Goal: Task Accomplishment & Management: Use online tool/utility

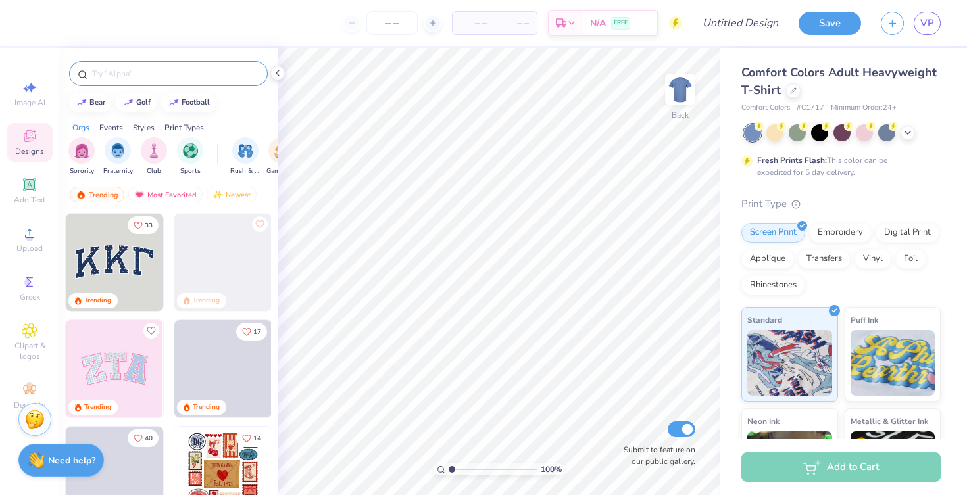
click at [175, 80] on div at bounding box center [168, 73] width 199 height 25
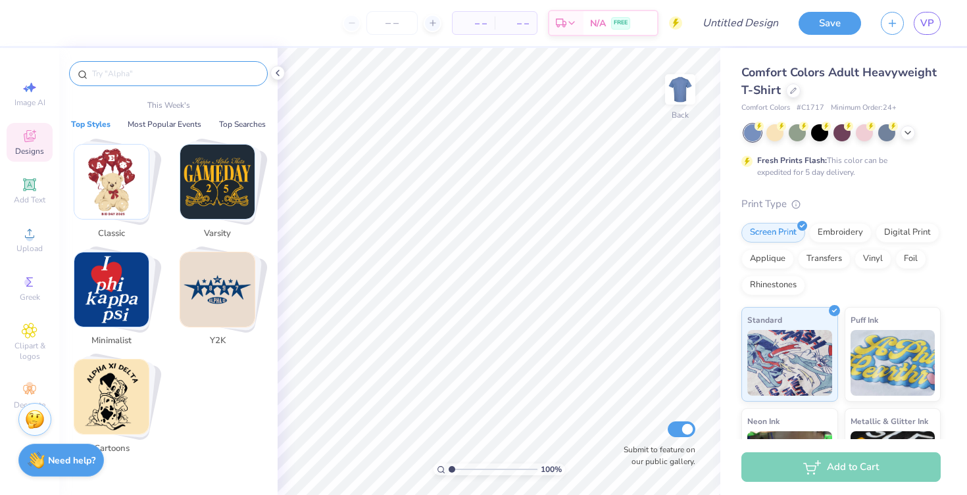
click at [147, 79] on input "text" at bounding box center [175, 73] width 168 height 13
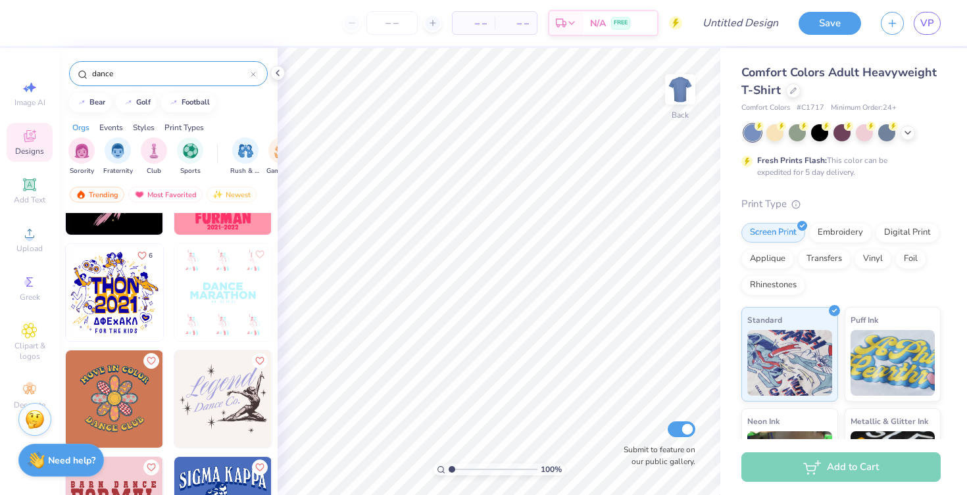
scroll to position [1037, 0]
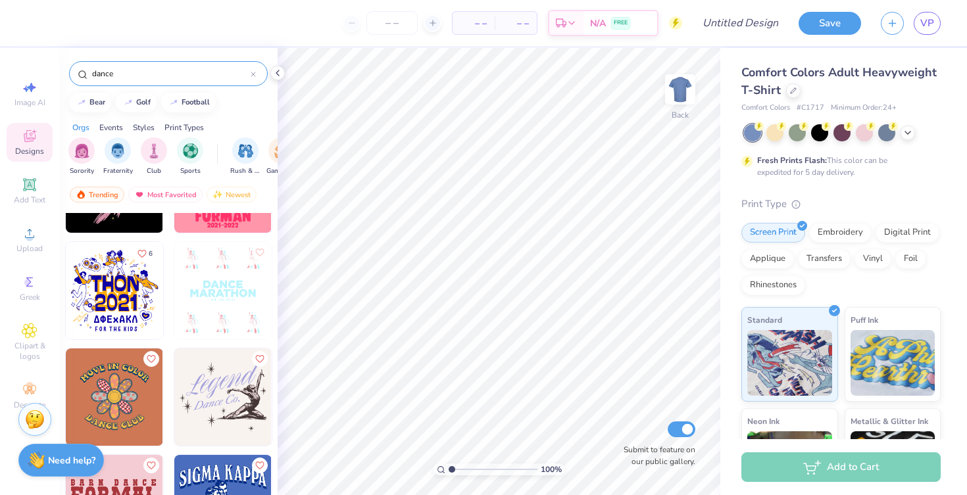
drag, startPoint x: 128, startPoint y: 78, endPoint x: 64, endPoint y: 74, distance: 64.6
click at [62, 74] on div "dance" at bounding box center [168, 70] width 218 height 45
type input "thon"
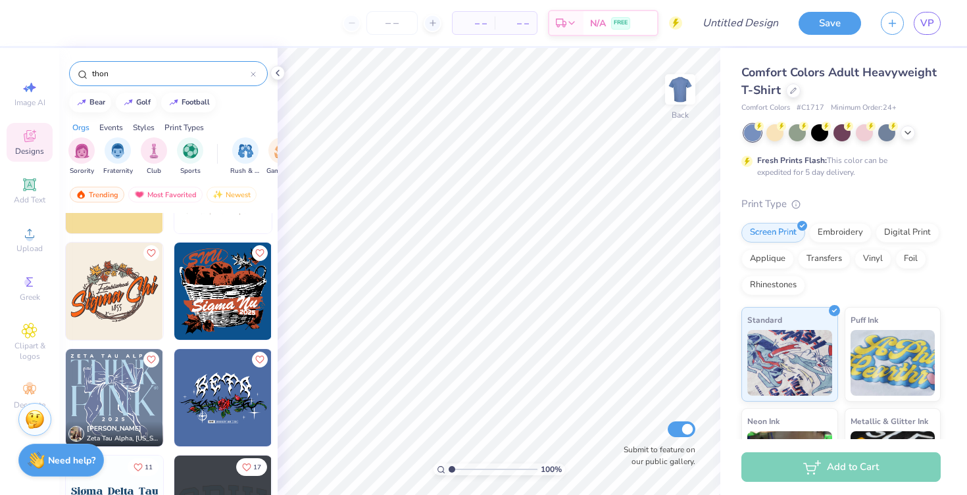
scroll to position [931, 0]
click at [933, 24] on span "VP" at bounding box center [927, 23] width 14 height 15
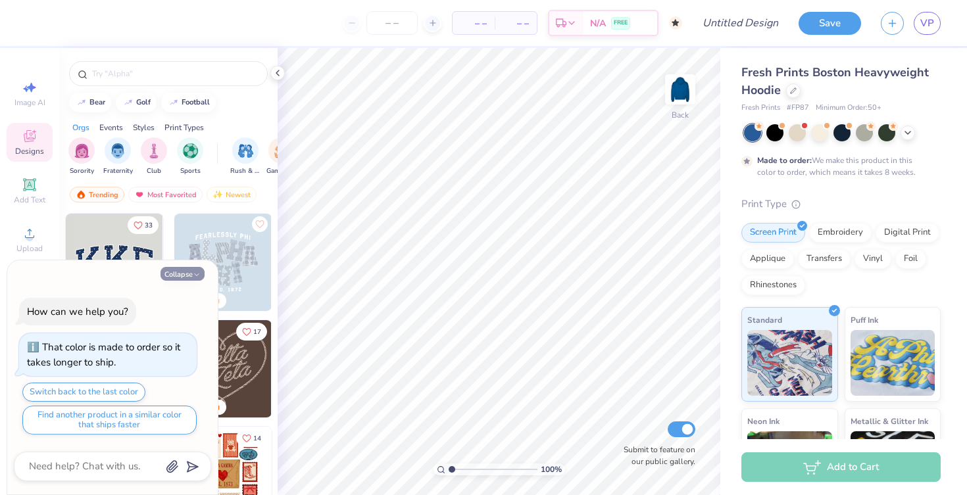
click at [193, 272] on icon "button" at bounding box center [197, 275] width 8 height 8
type textarea "x"
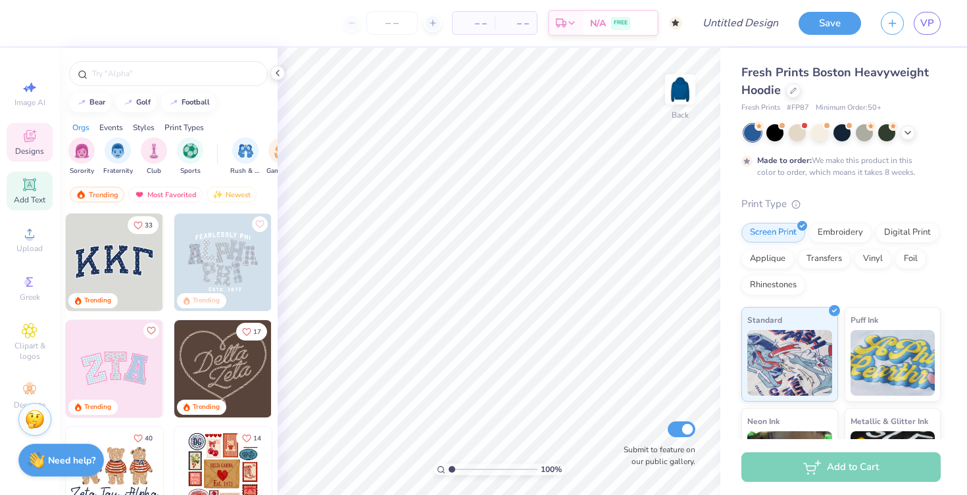
click at [34, 184] on icon at bounding box center [29, 184] width 12 height 12
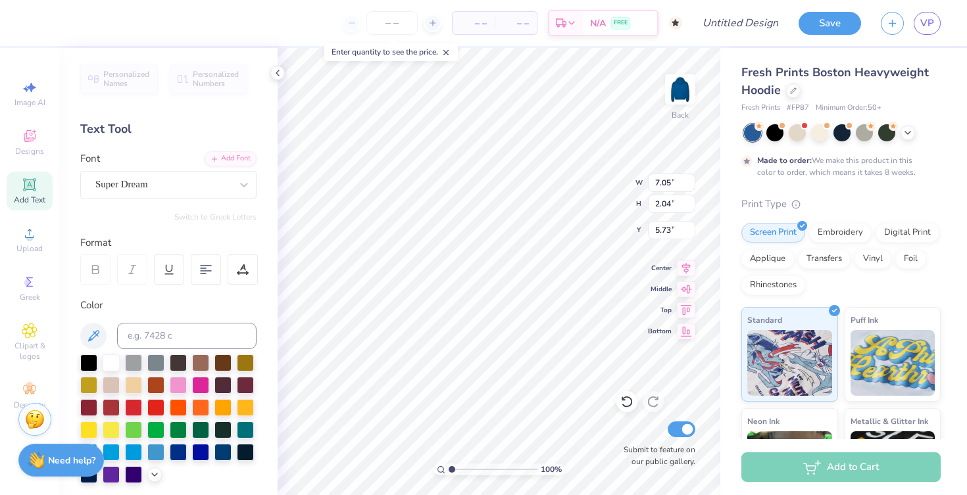
type textarea "T"
type textarea "n"
type textarea "NOVAdance Committee 2025"
click at [199, 276] on div at bounding box center [206, 270] width 30 height 30
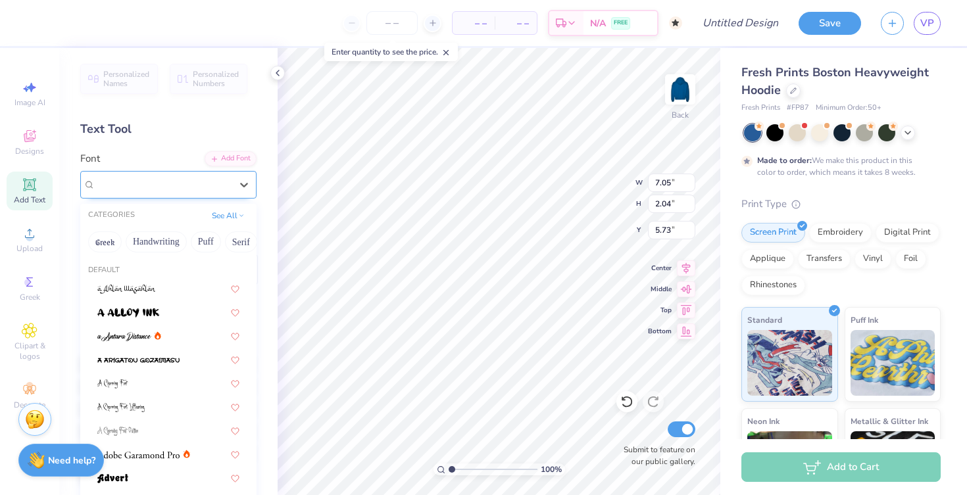
click at [211, 182] on div "Super Dream" at bounding box center [163, 184] width 138 height 20
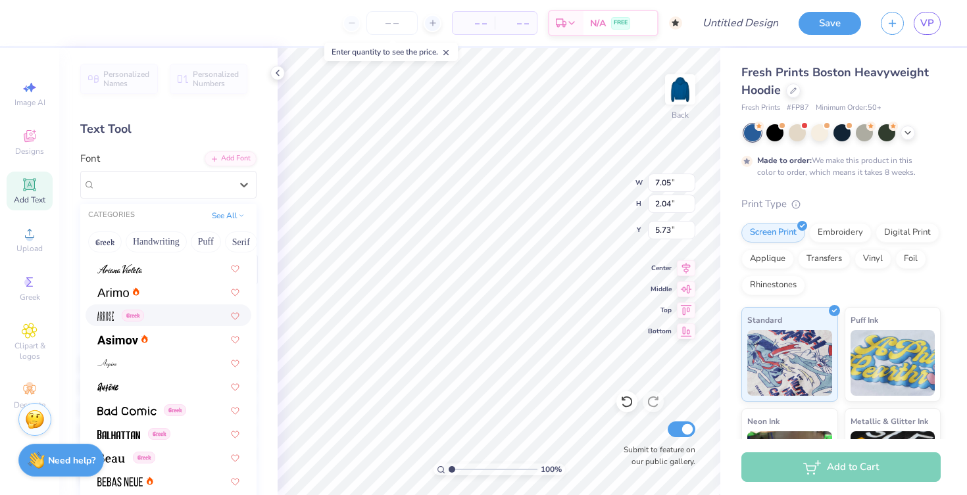
scroll to position [445, 0]
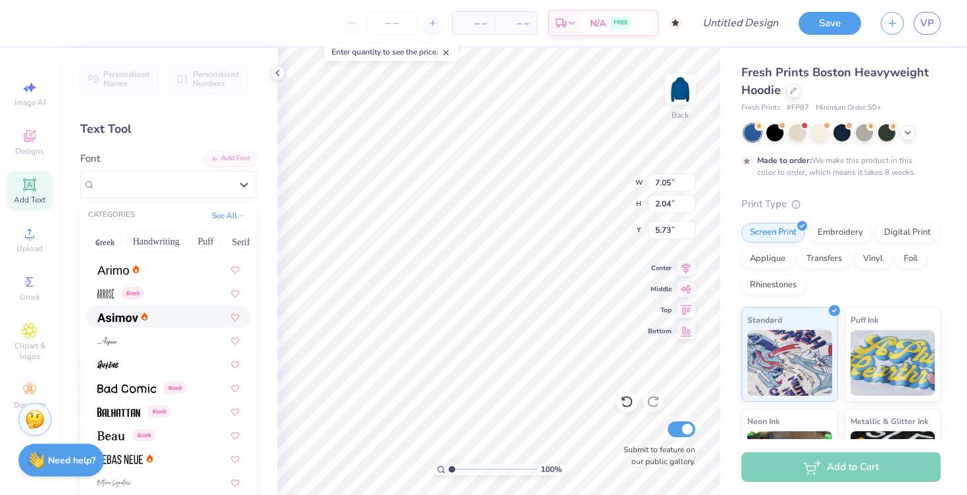
click at [180, 323] on div at bounding box center [168, 317] width 142 height 14
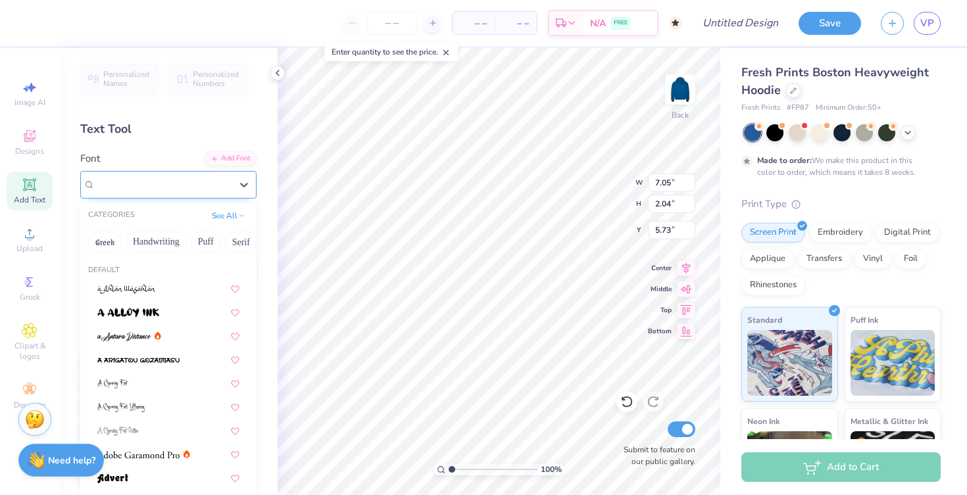
click at [171, 192] on div at bounding box center [163, 185] width 136 height 18
click at [188, 243] on button "Retro" at bounding box center [187, 242] width 35 height 21
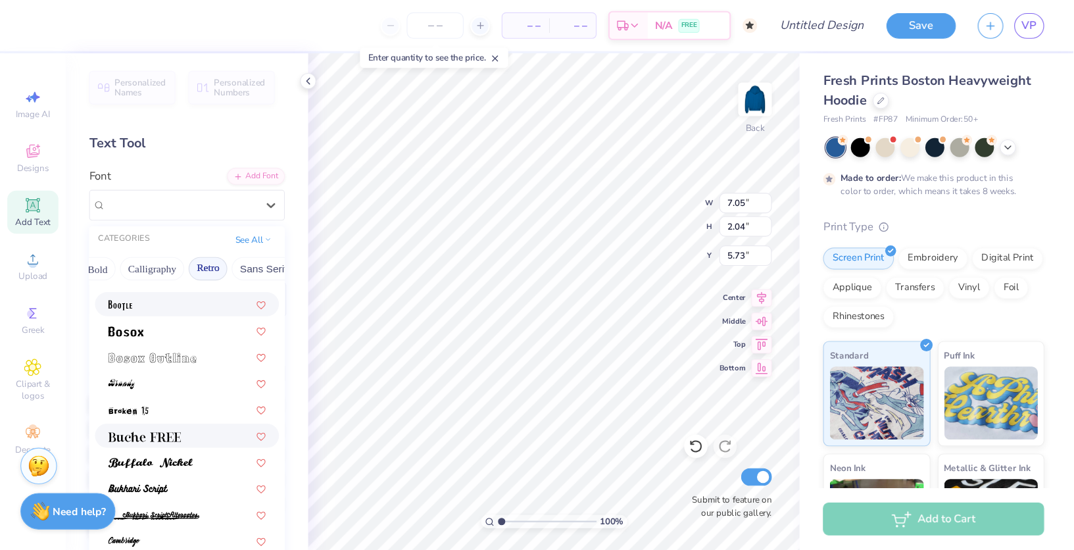
scroll to position [169, 0]
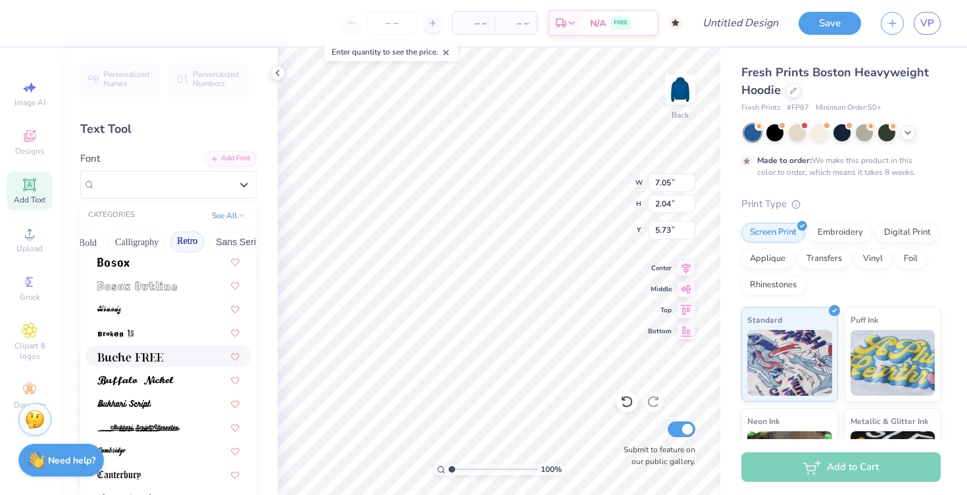
click at [193, 364] on div at bounding box center [169, 356] width 166 height 22
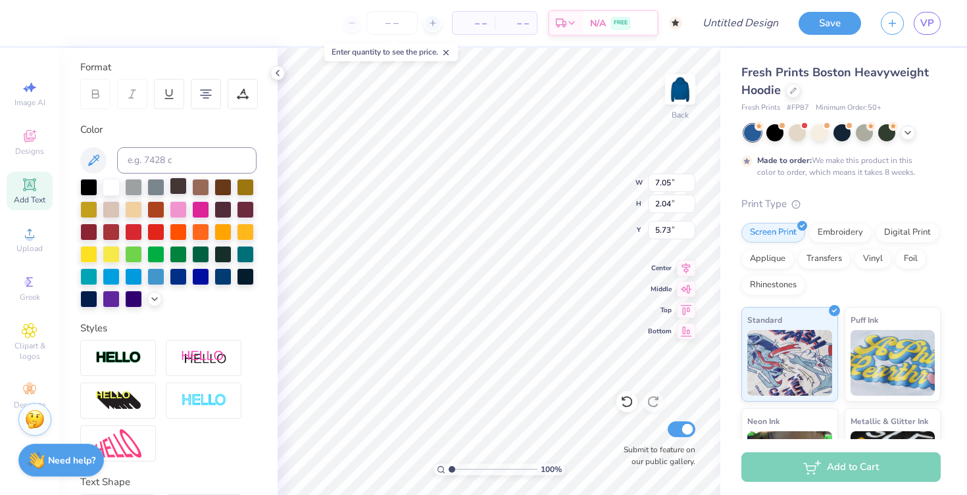
scroll to position [269, 0]
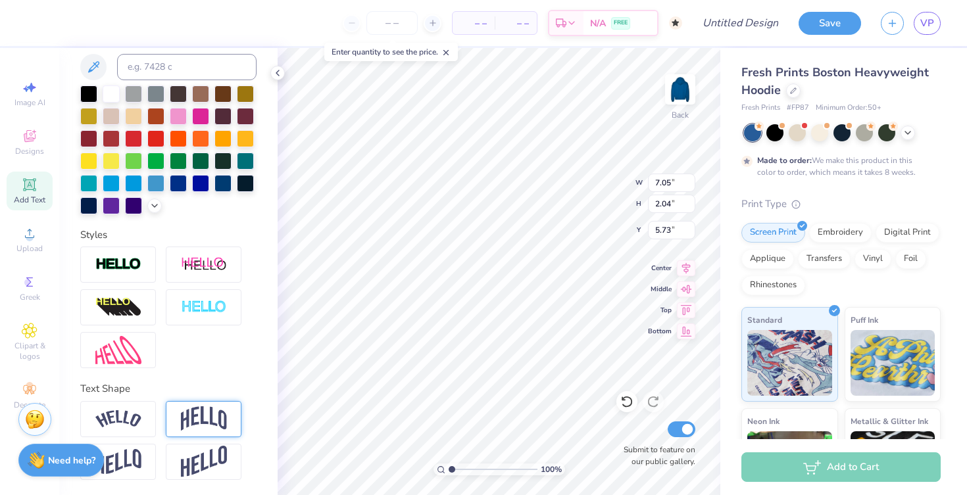
click at [200, 416] on img at bounding box center [204, 419] width 46 height 25
click at [239, 401] on icon at bounding box center [240, 403] width 8 height 8
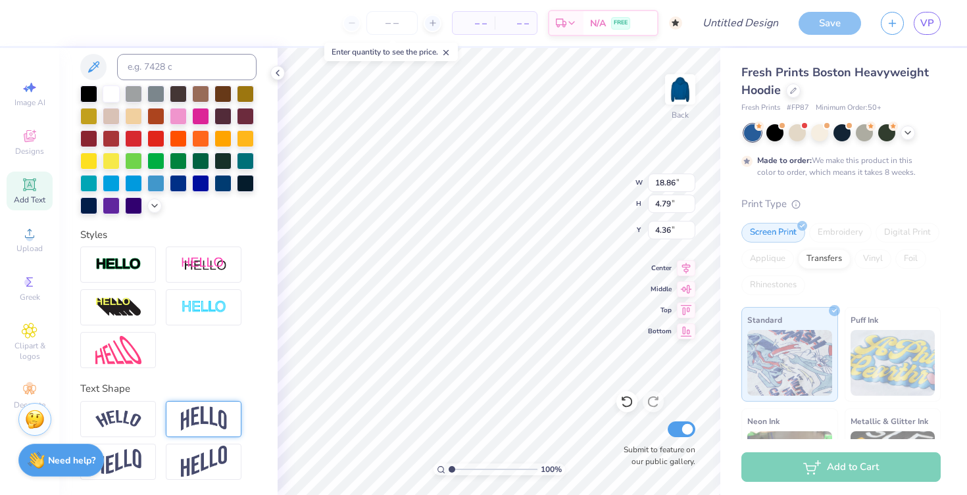
type input "6.35"
type input "1.61"
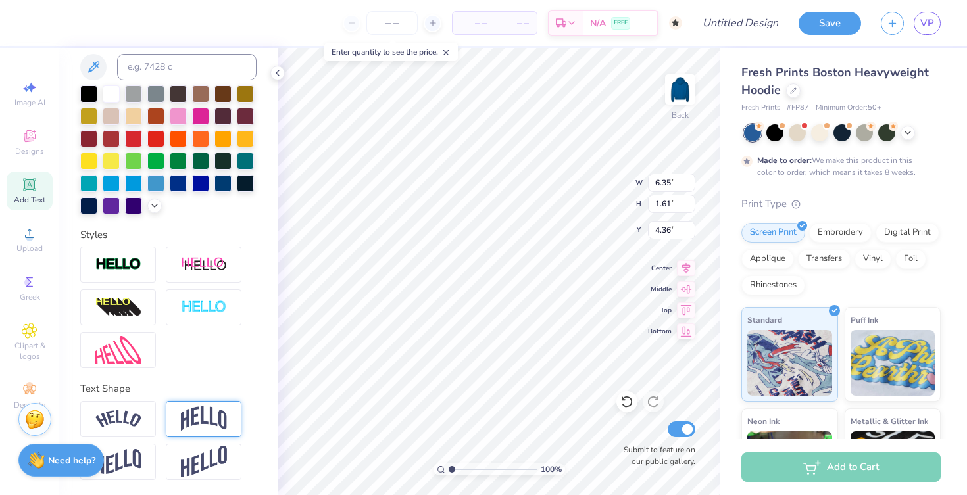
type input "5.14"
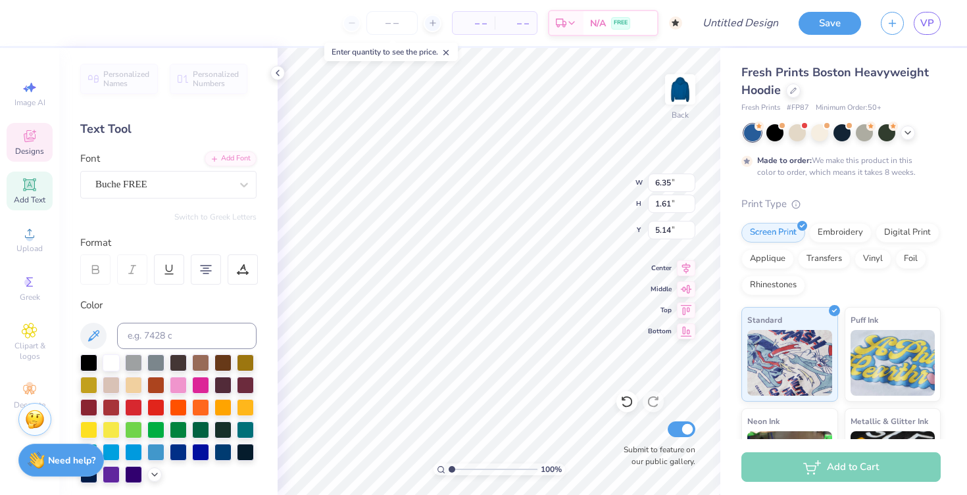
click at [34, 140] on icon at bounding box center [30, 136] width 16 height 16
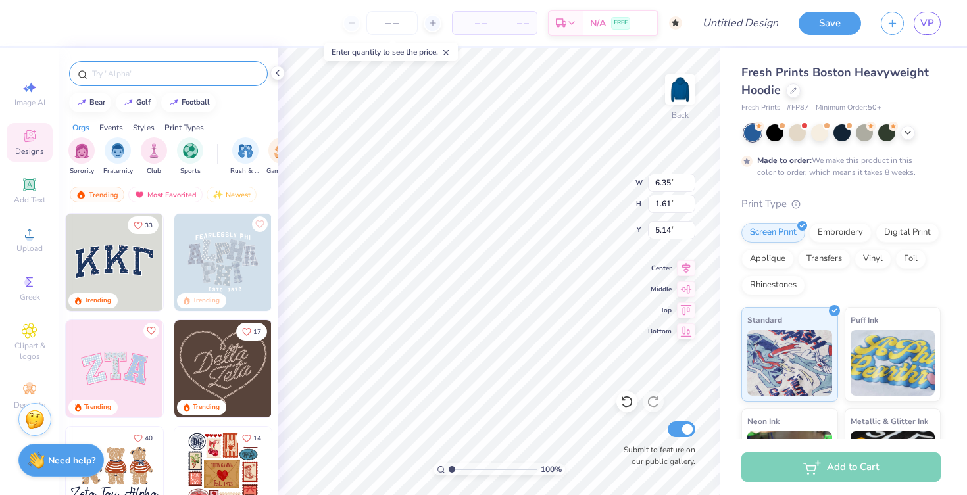
click at [130, 76] on input "text" at bounding box center [175, 73] width 168 height 13
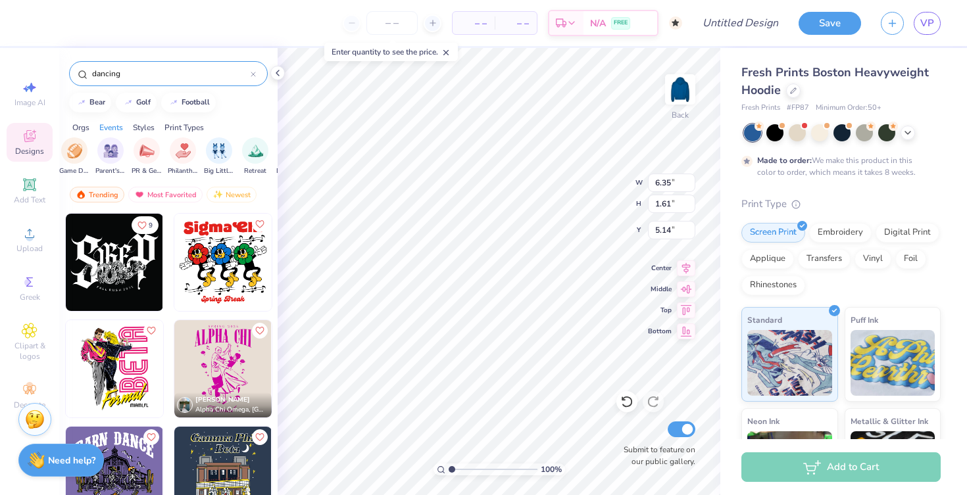
scroll to position [0, 209]
click at [181, 152] on img "filter for Philanthropy" at bounding box center [181, 149] width 15 height 15
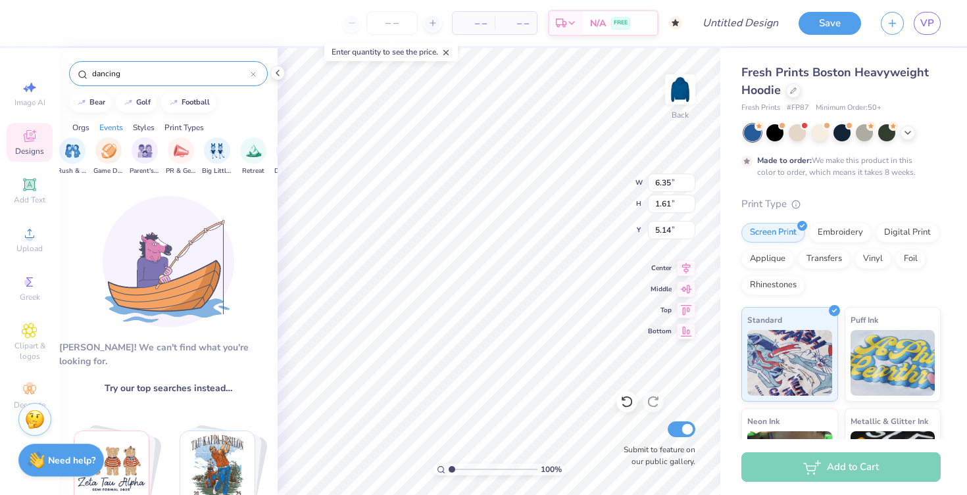
click at [178, 77] on input "dancing" at bounding box center [171, 73] width 160 height 13
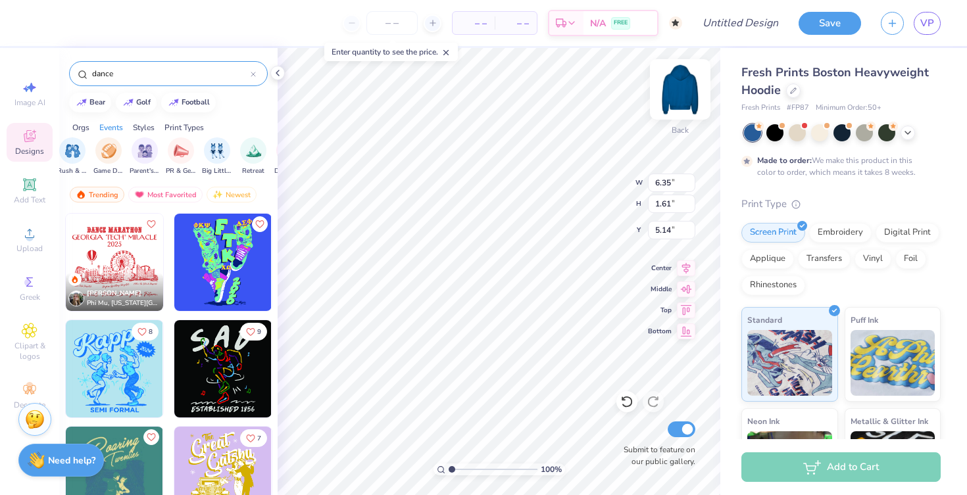
type input "dance"
click at [674, 94] on img at bounding box center [680, 89] width 53 height 53
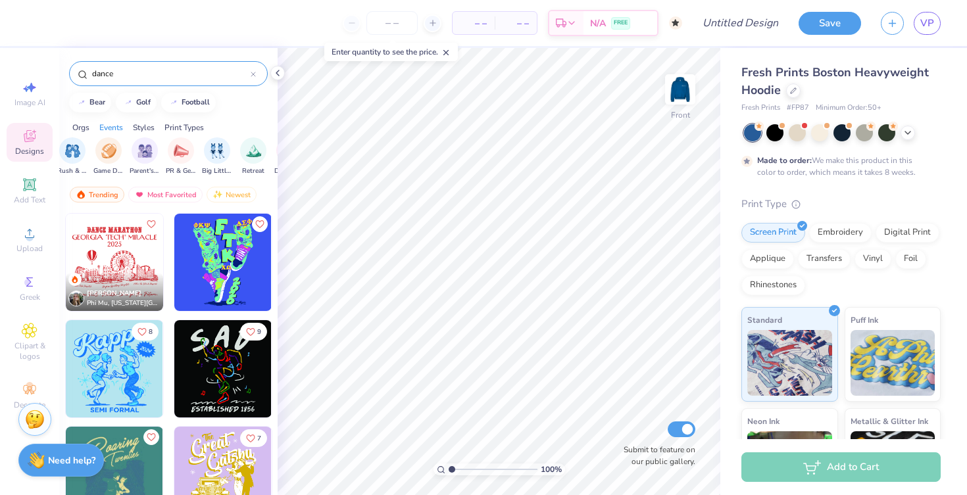
click at [113, 258] on img at bounding box center [114, 262] width 97 height 97
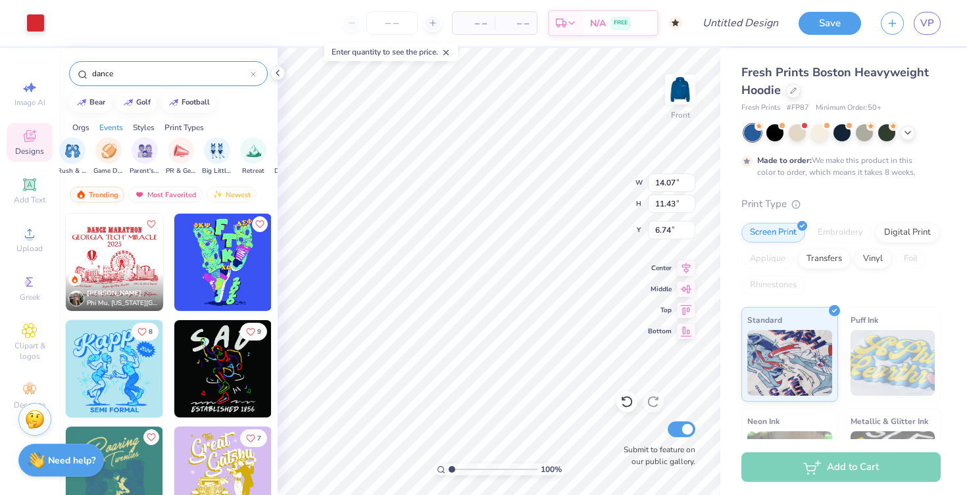
type input "6.74"
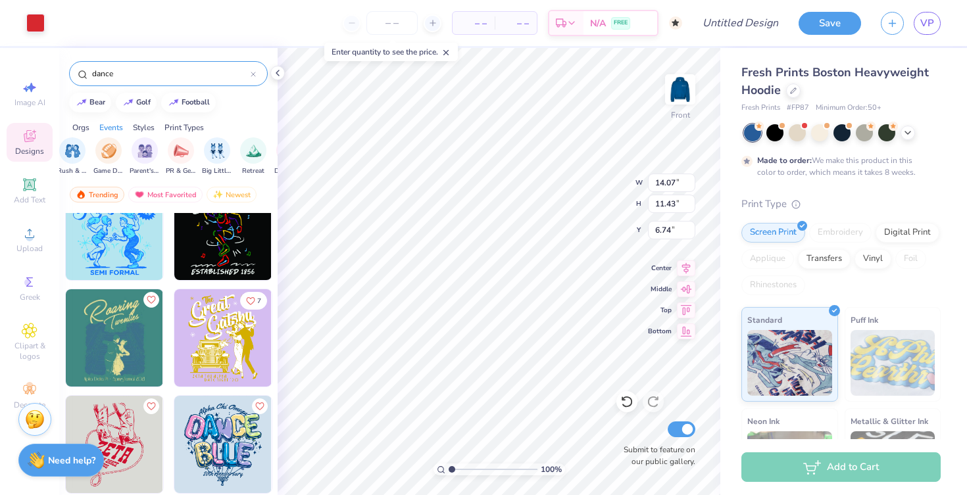
scroll to position [143, 0]
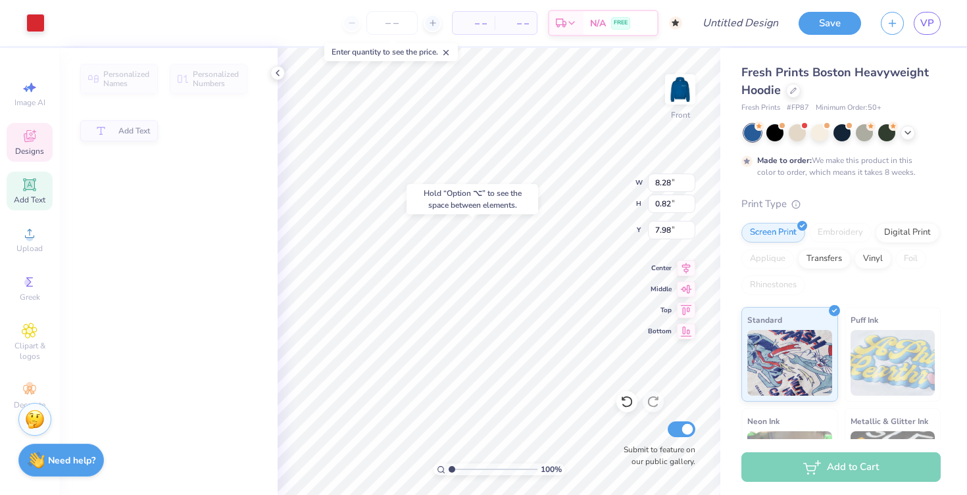
type input "7.97"
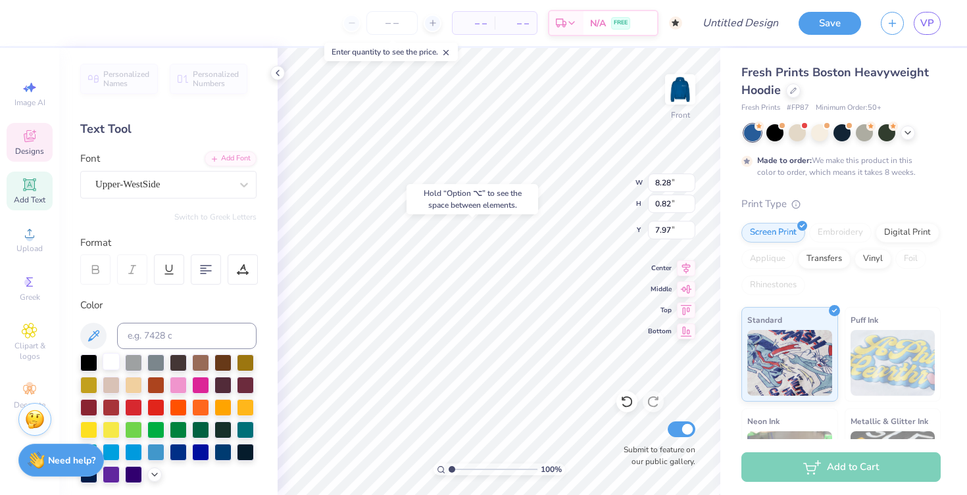
click at [113, 365] on div at bounding box center [111, 361] width 17 height 17
type input "8.80"
type input "0.92"
type input "6.74"
type input "8.28"
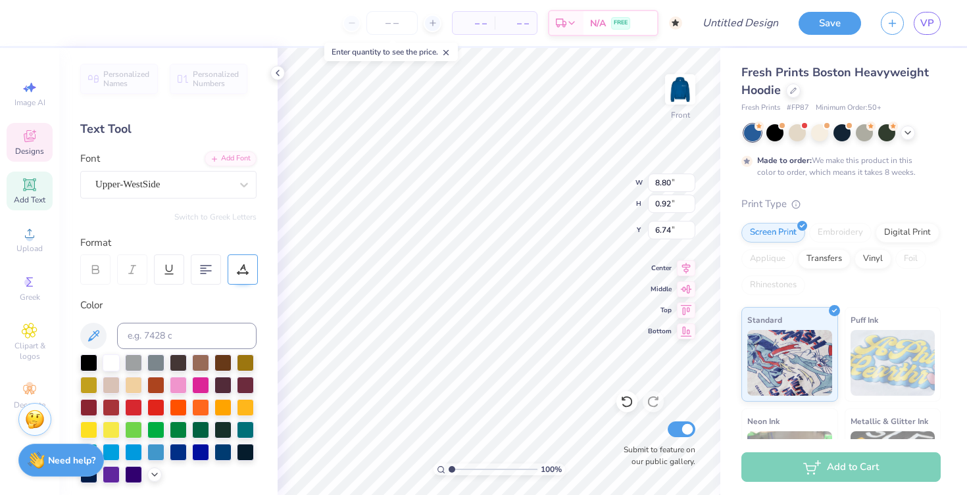
type input "0.82"
type input "7.97"
type textarea "V"
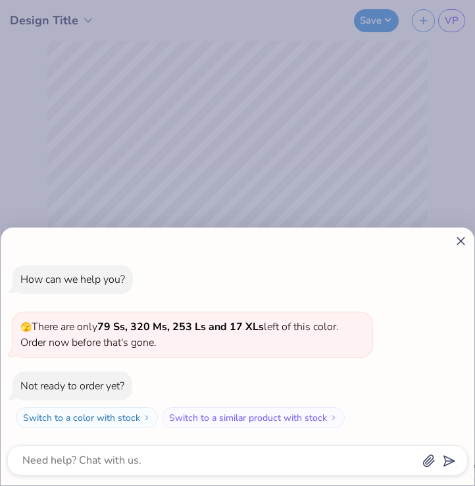
click at [460, 237] on icon at bounding box center [461, 241] width 14 height 14
type textarea "x"
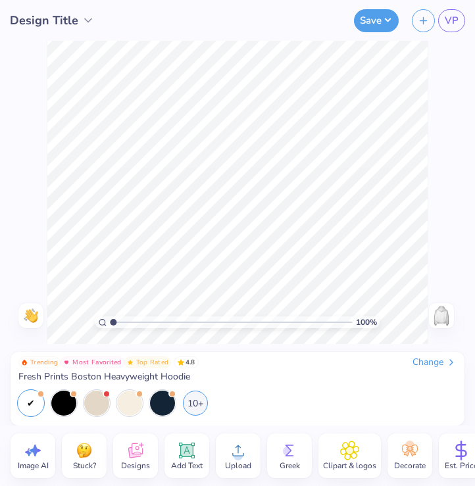
click at [438, 322] on img at bounding box center [441, 315] width 21 height 21
click at [187, 450] on icon at bounding box center [187, 451] width 12 height 12
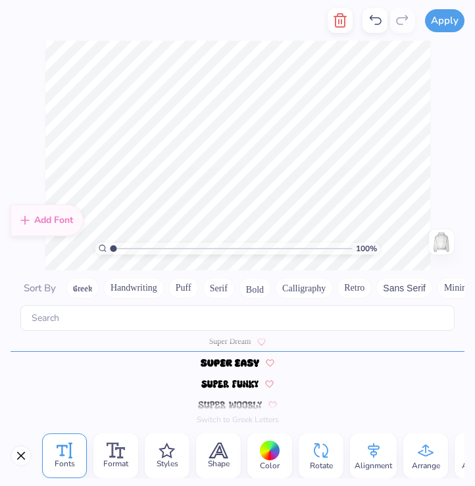
type textarea "t"
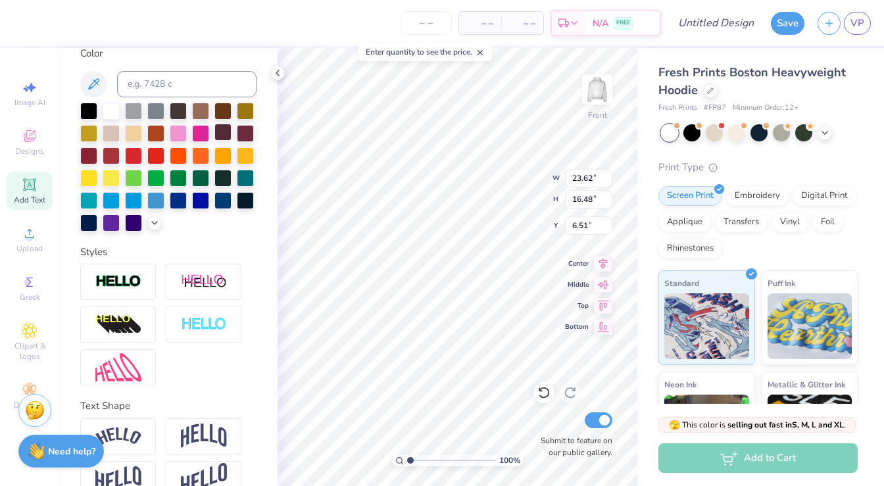
scroll to position [278, 0]
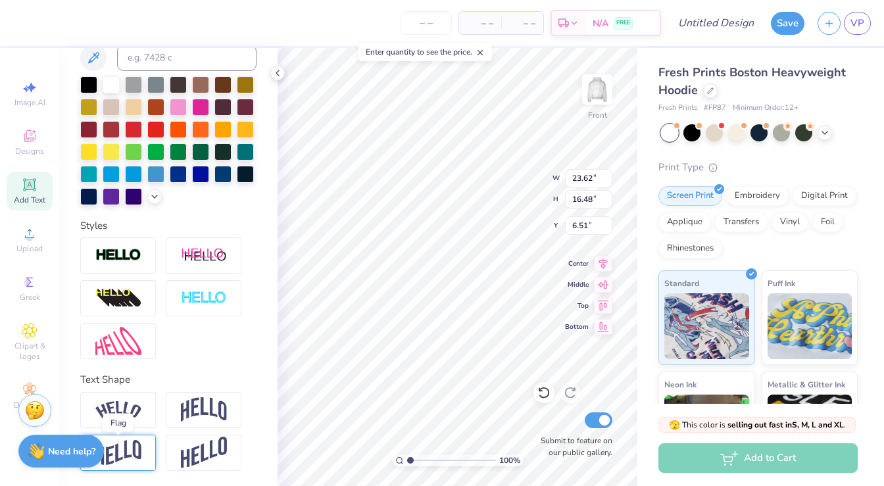
type textarea "TOO LEGIT TO SIT TOO LEGIT TO SIT TOO LEGIT TO SIT TOO LEGIT TO SIT TOO LEGIT T…"
click at [129, 441] on img at bounding box center [118, 453] width 46 height 26
click at [134, 441] on img at bounding box center [118, 453] width 46 height 26
click at [109, 171] on div at bounding box center [111, 172] width 17 height 17
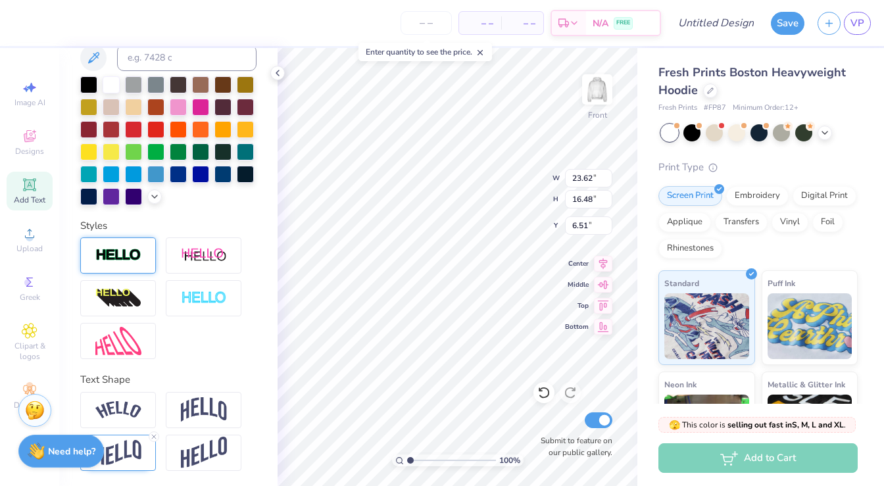
click at [120, 247] on div at bounding box center [118, 255] width 76 height 36
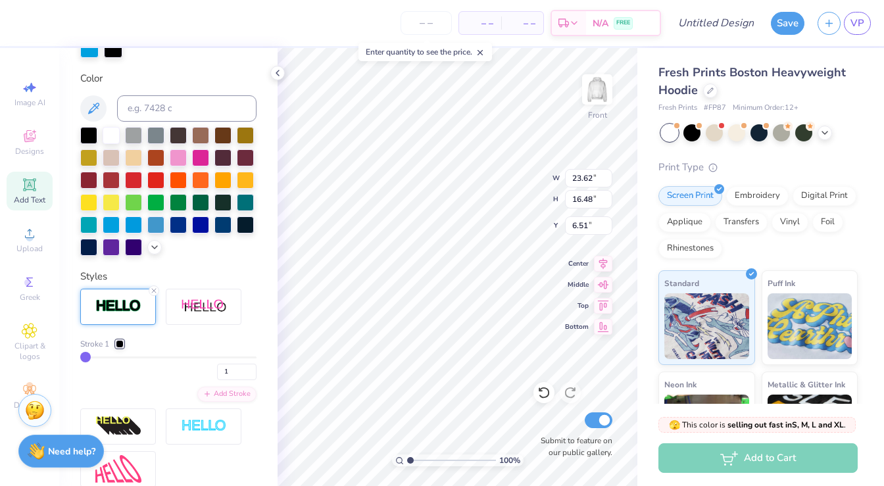
scroll to position [330, 0]
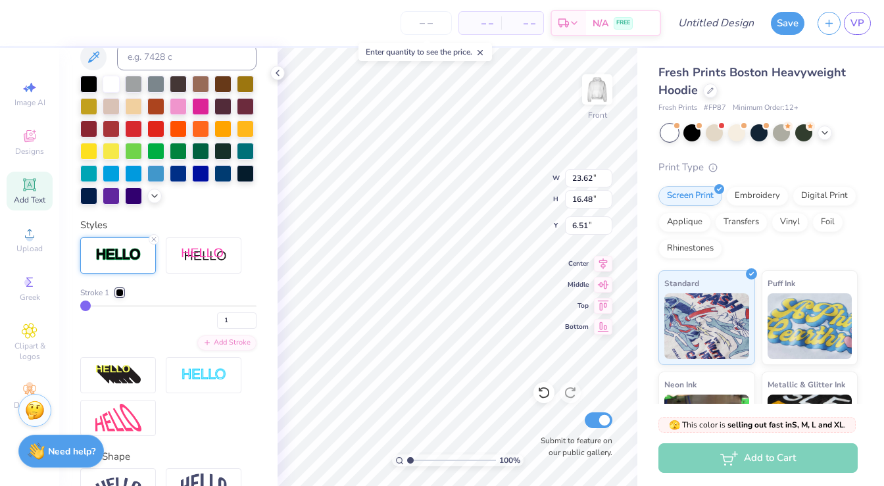
click at [120, 247] on img at bounding box center [118, 254] width 46 height 15
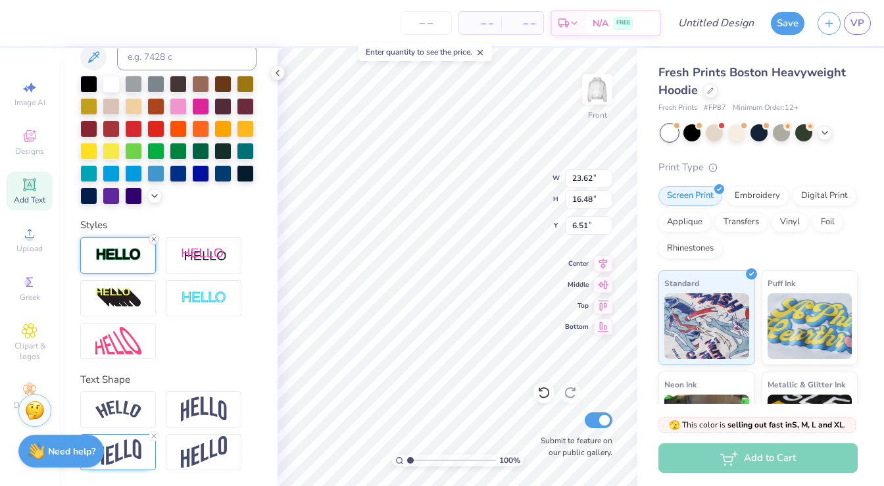
click at [153, 238] on icon at bounding box center [154, 240] width 8 height 8
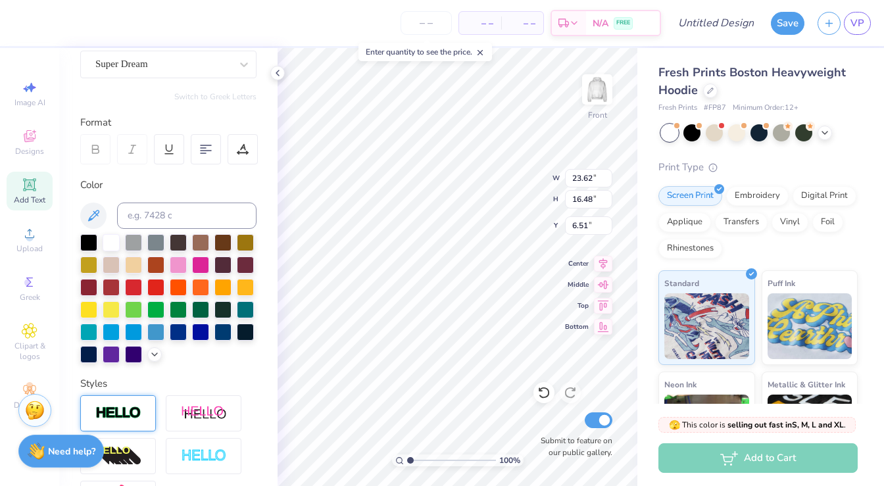
scroll to position [183, 0]
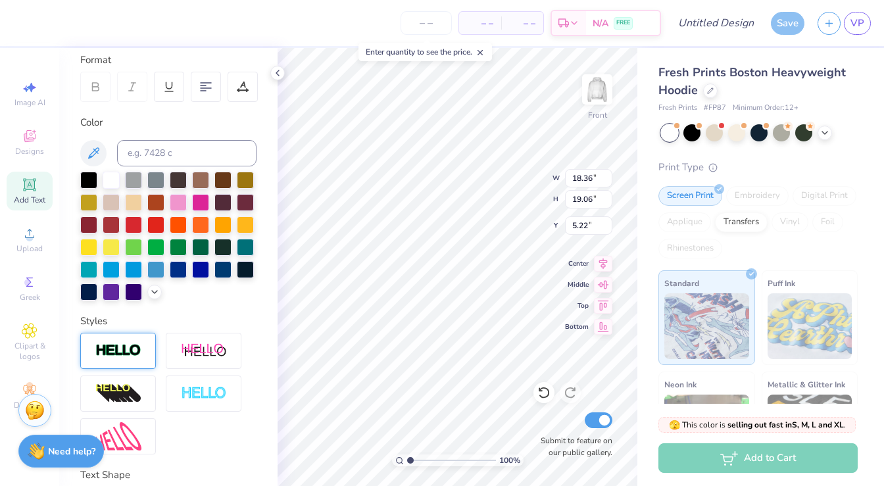
type input "15.01"
type input "15.59"
type input "6.63"
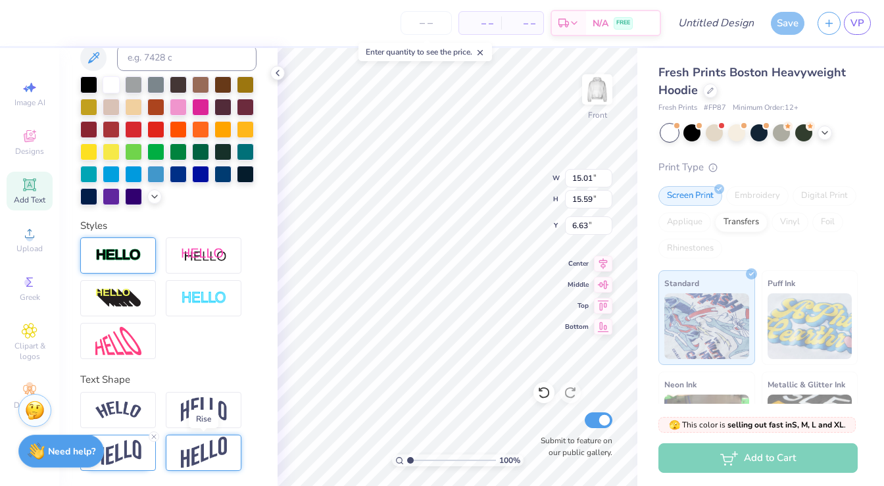
click at [193, 451] on img at bounding box center [204, 453] width 46 height 32
type input "14.00"
type input "19.42"
type input "5.04"
click at [207, 404] on img at bounding box center [204, 409] width 46 height 25
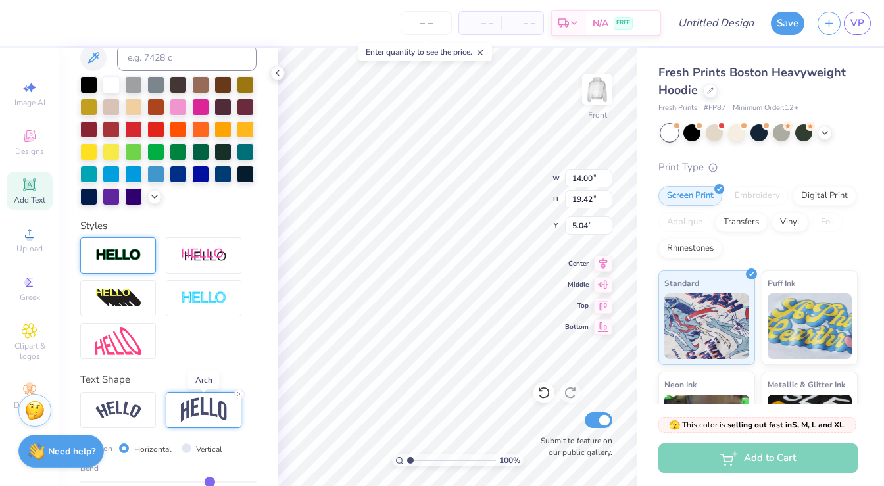
type input "12.24"
type input "8.63"
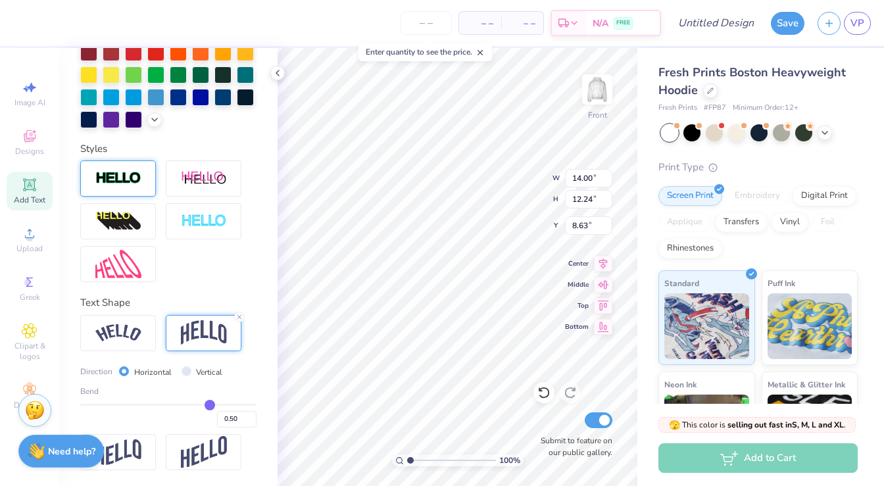
type input "0.49"
type input "0.47"
type input "0.45"
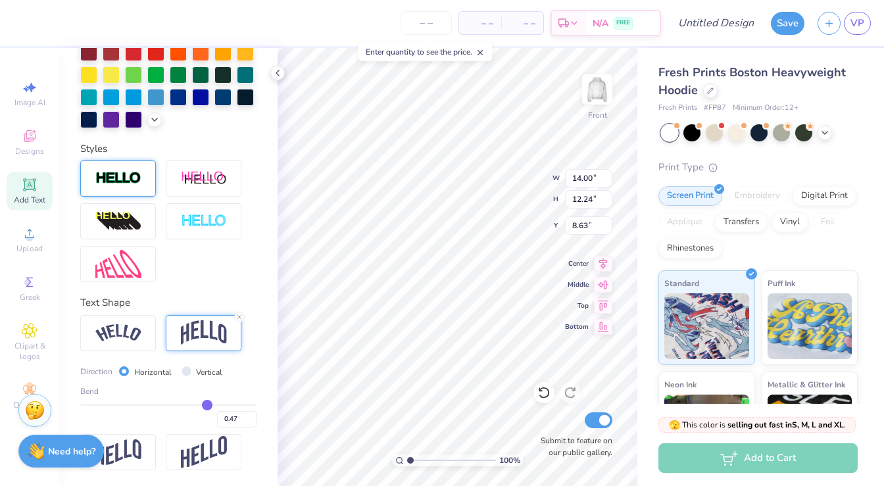
type input "0.45"
type input "0.42"
type input "0.4"
type input "0.40"
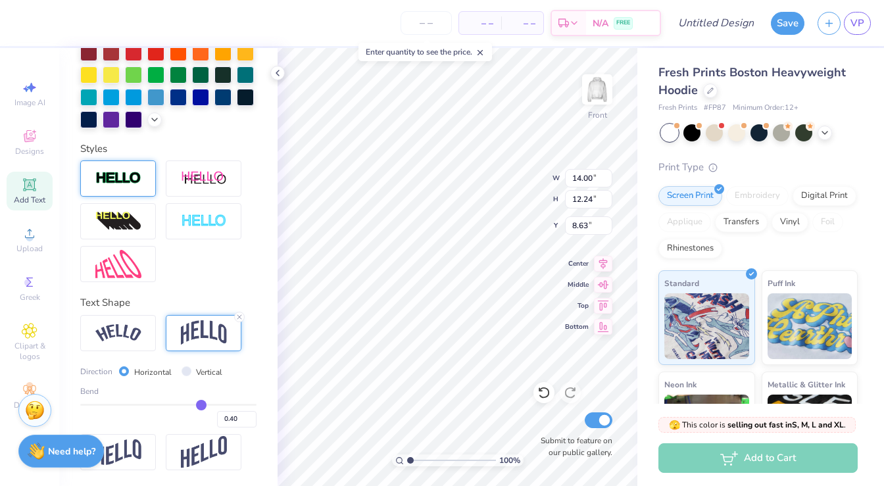
type input "0.37"
type input "0.34"
type input "0.32"
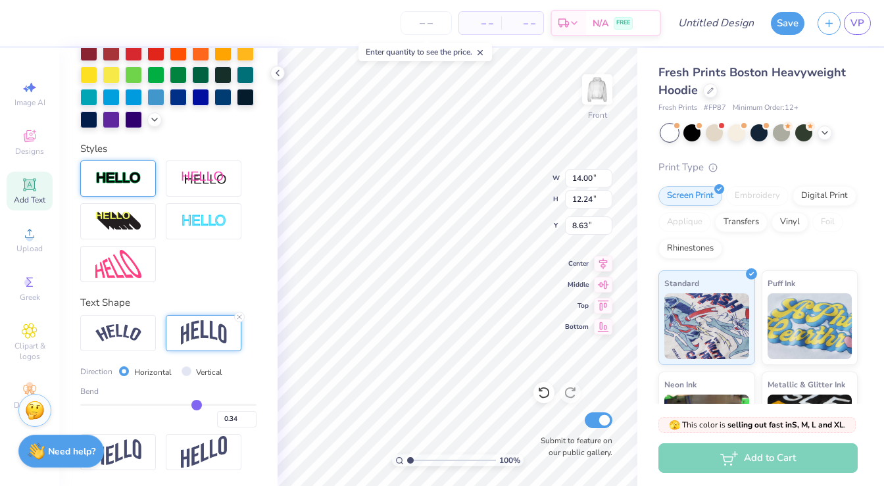
type input "0.32"
type input "0.29"
type input "0.27"
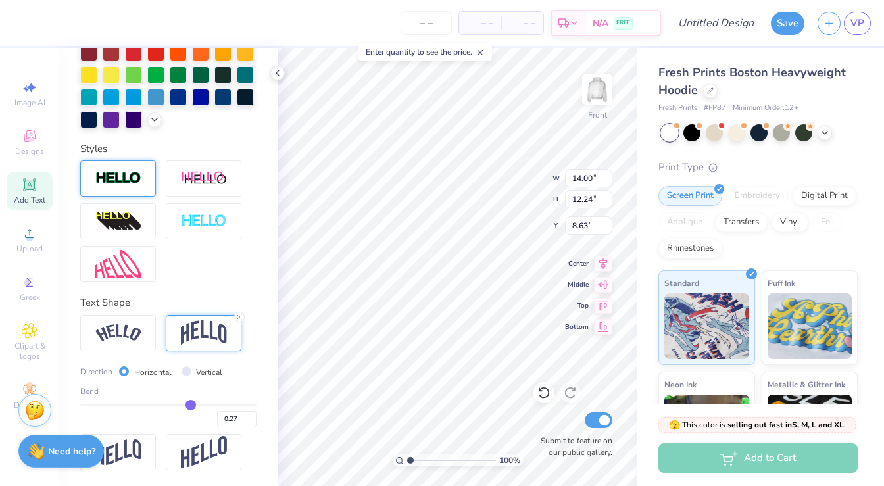
type input "0.24"
type input "0.22"
type input "0.2"
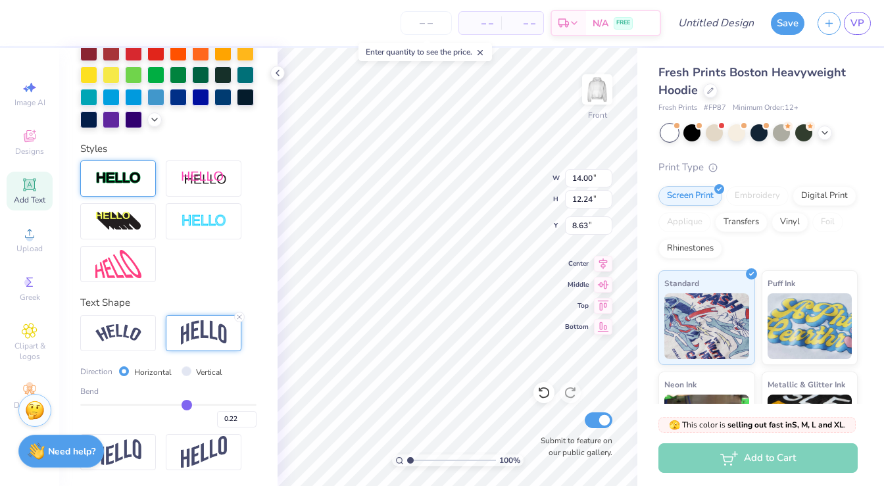
type input "0.20"
type input "0.19"
type input "0.18"
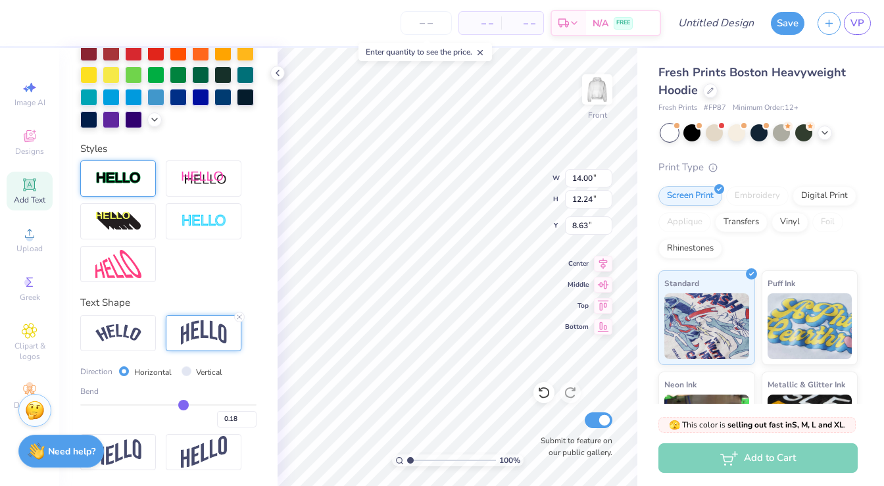
type input "0.17"
type input "0.16"
type input "0.15"
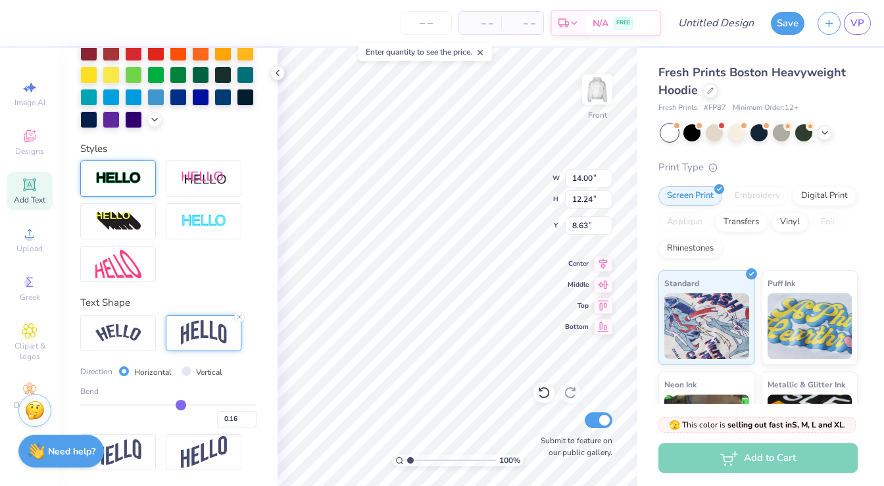
type input "0.15"
type input "0.14"
type input "0.13"
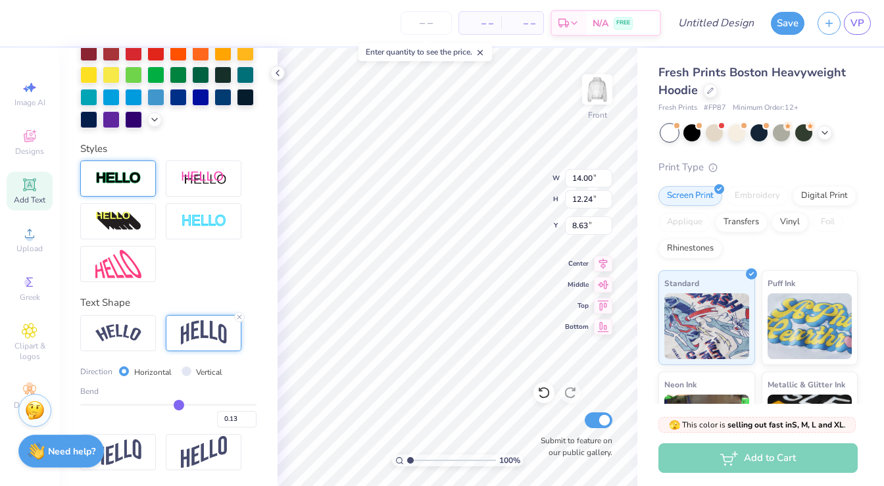
type input "0.12"
type input "0.11"
type input "0.09"
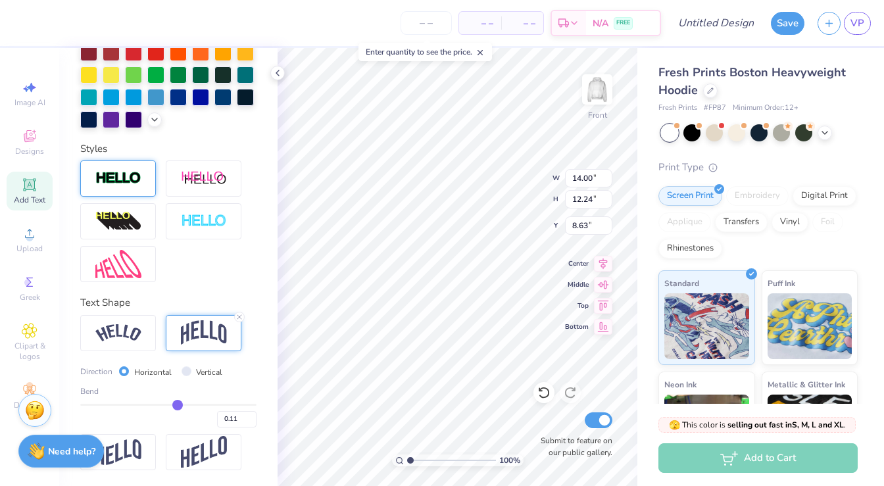
type input "0.09"
type input "0.08"
type input "0.07"
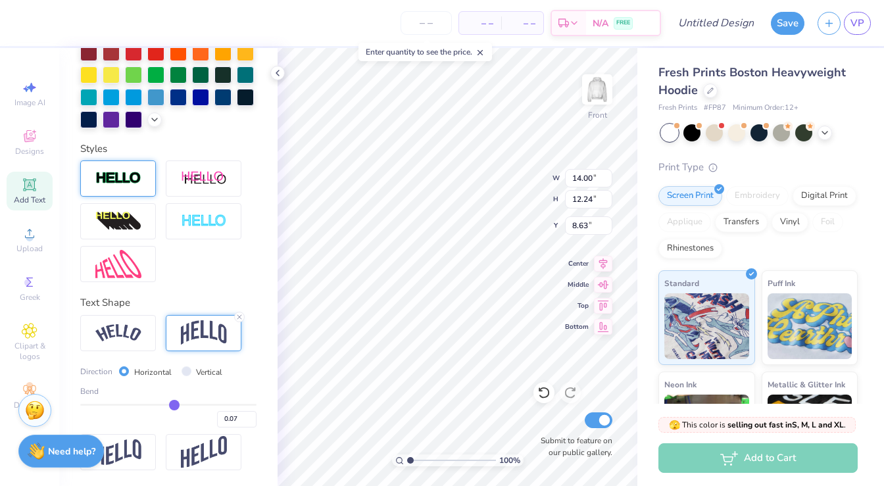
type input "0.06"
type input "0.05"
type input "0.04"
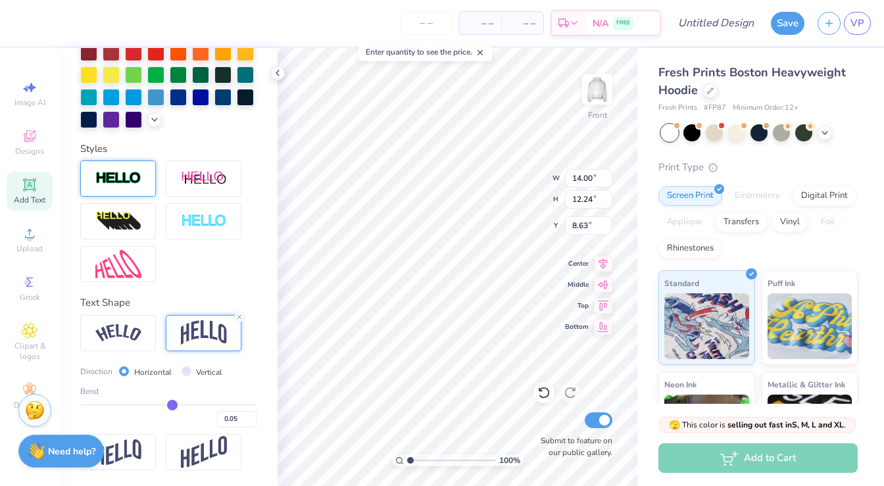
type input "0.04"
type input "0.03"
type input "0.02"
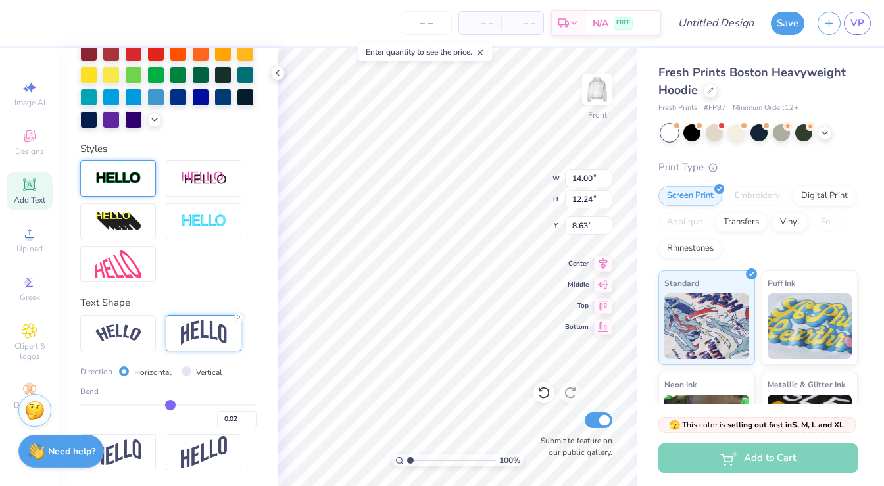
type input "0.01"
type input "0"
type input "0.00"
type input "-0.01"
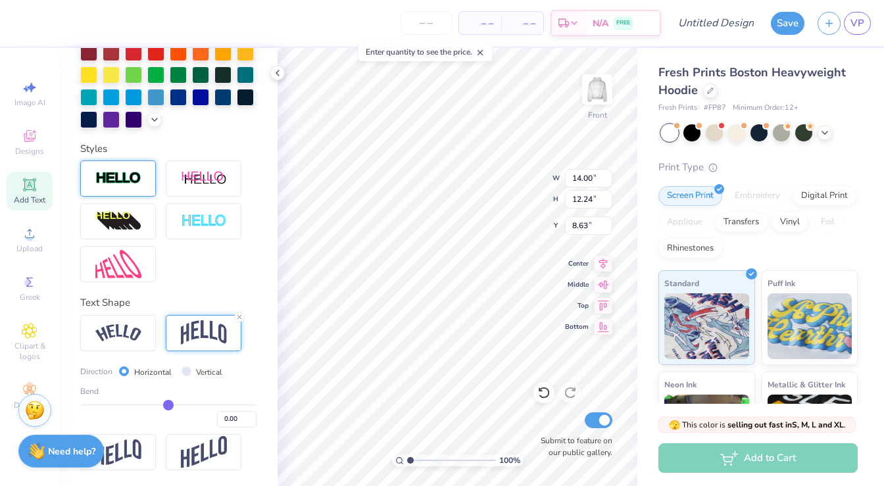
type input "-0.01"
type input "-0.02"
type input "-0.03"
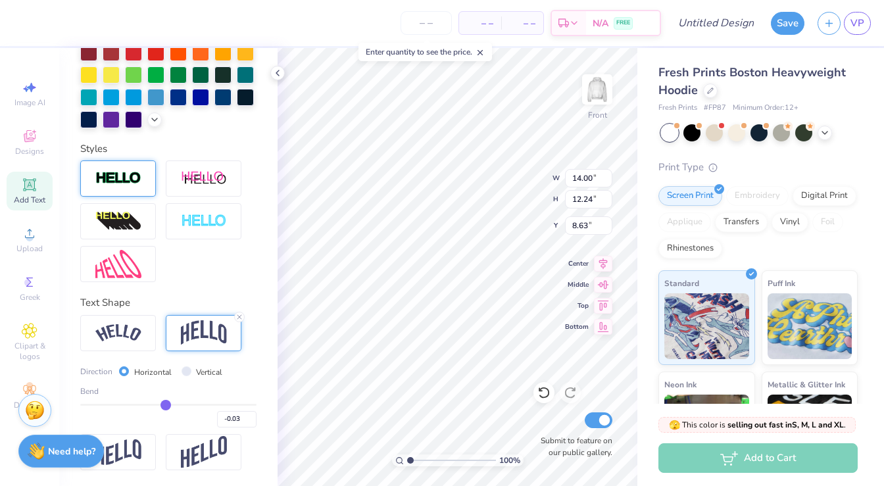
type input "-0.04"
type input "-0.05"
type input "-0.06"
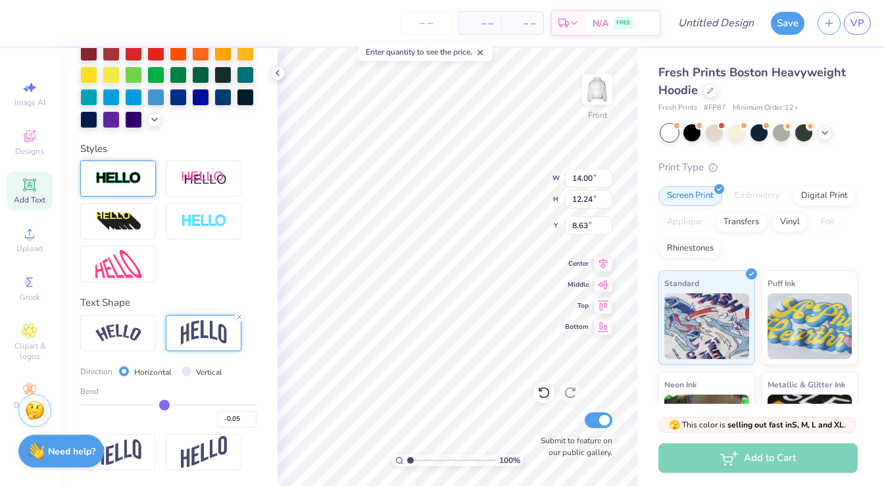
type input "-0.06"
type input "-0.07"
type input "-0.08"
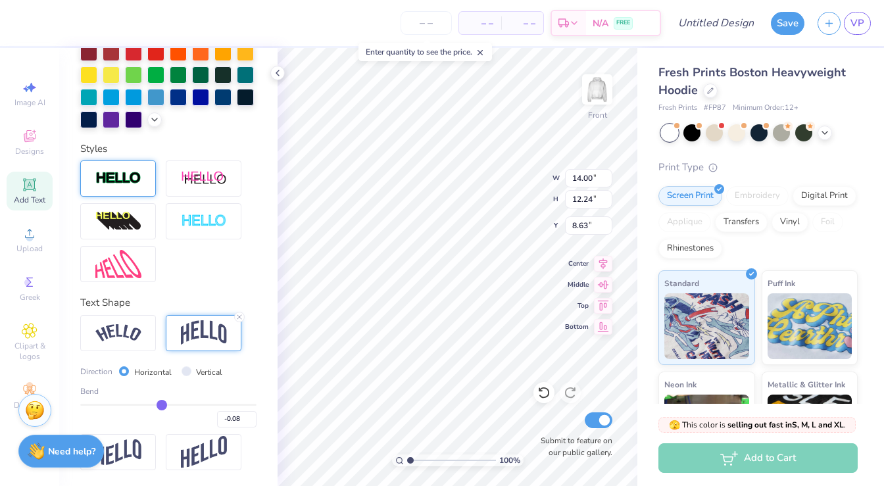
type input "-0.09"
type input "-0.1"
type input "-0.10"
type input "-0.11"
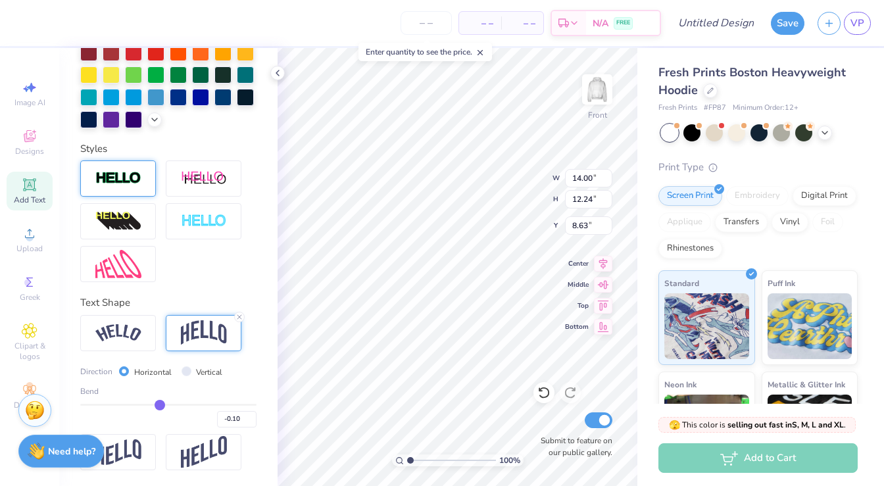
type input "-0.11"
type input "-0.12"
type input "-0.13"
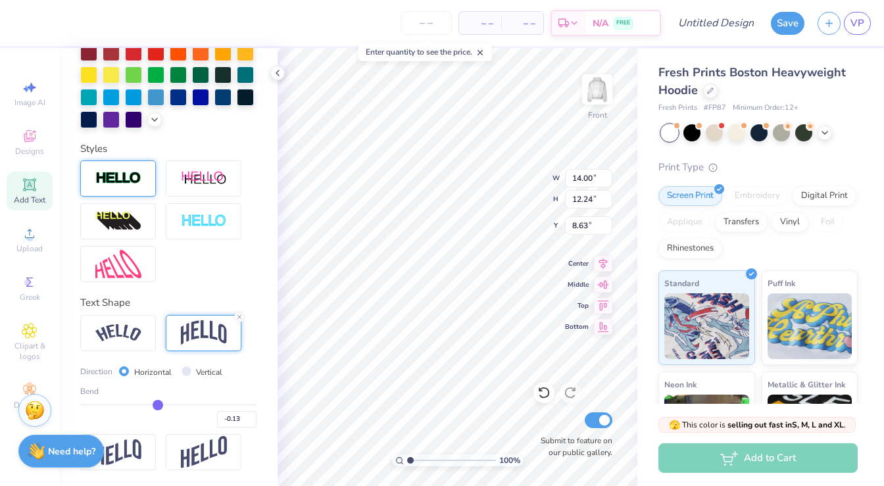
type input "-0.14"
type input "-0.15"
type input "-0.16"
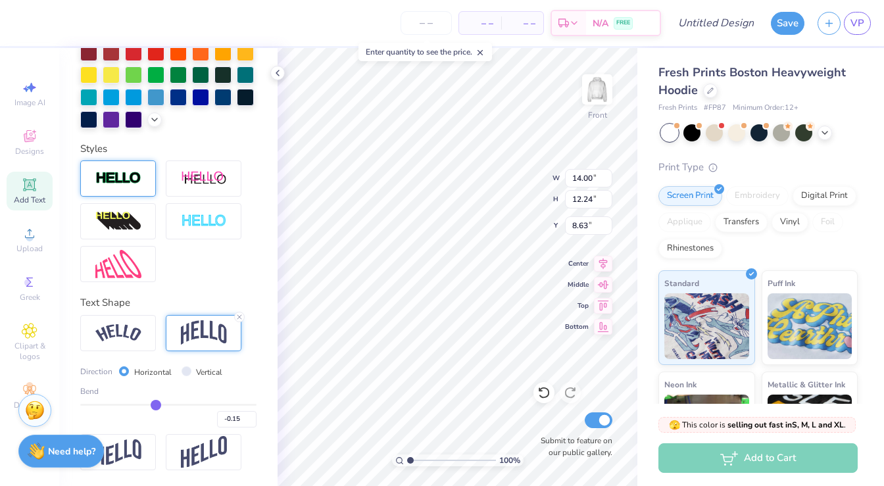
type input "-0.16"
type input "-0.17"
drag, startPoint x: 210, startPoint y: 406, endPoint x: 154, endPoint y: 403, distance: 56.0
type input "-0.17"
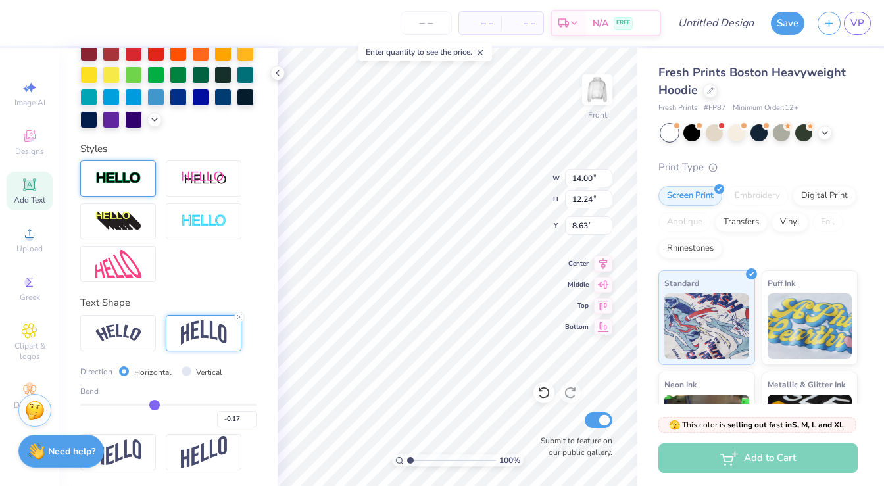
click at [154, 404] on input "range" at bounding box center [168, 405] width 176 height 2
type input "10.56"
type input "9.47"
type input "-0.15"
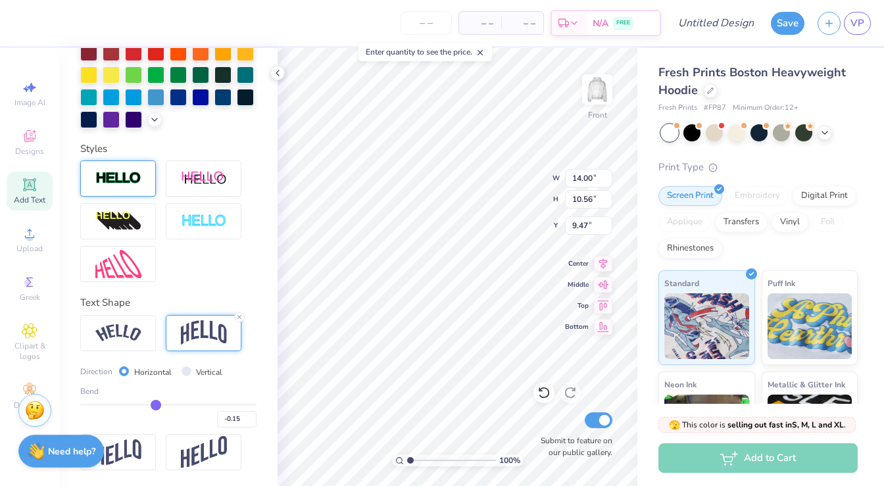
type input "-0.11"
type input "-0.09"
type input "-0.08"
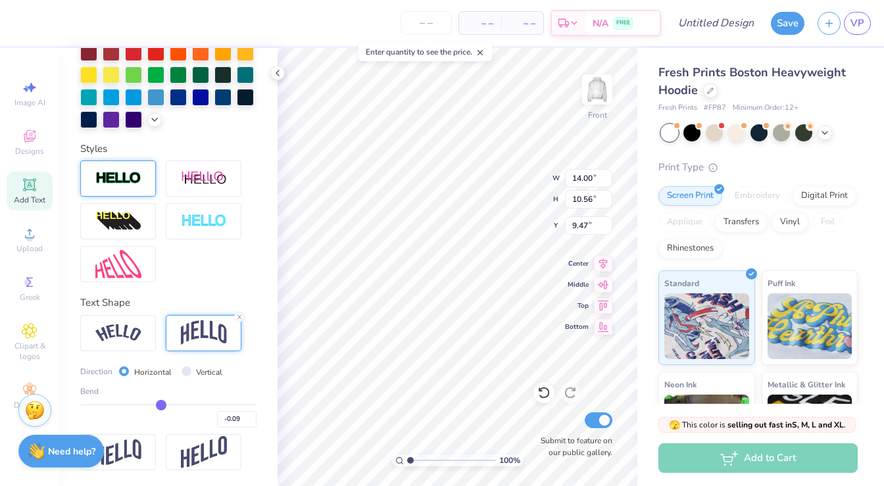
type input "-0.08"
type input "-0.06"
type input "-0.04"
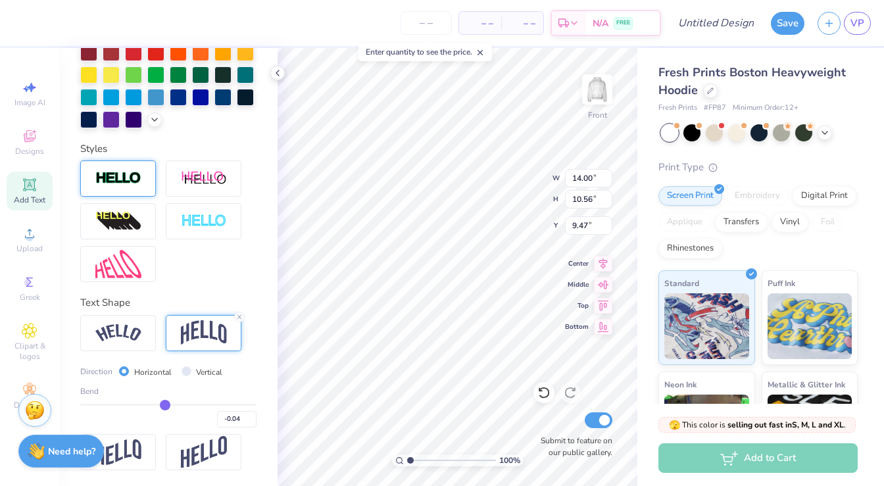
type input "-0.02"
type input "0"
type input "0.00"
type input "0.02"
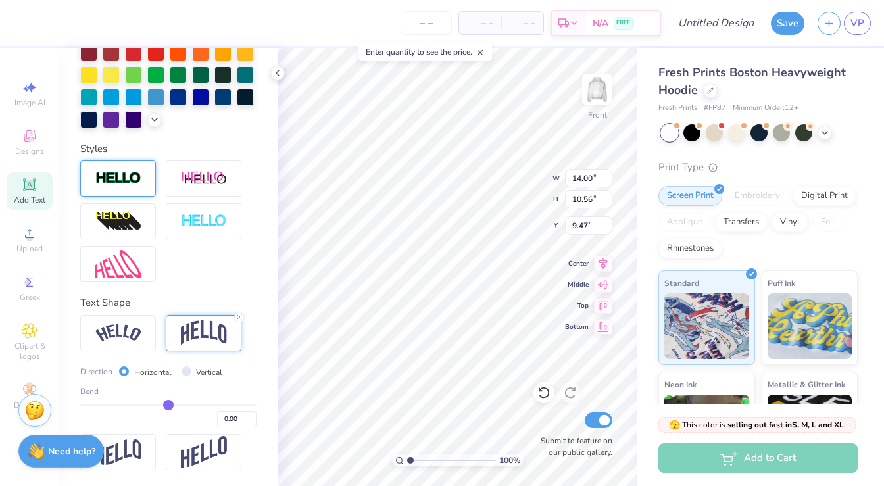
type input "0.02"
type input "0.04"
type input "0.05"
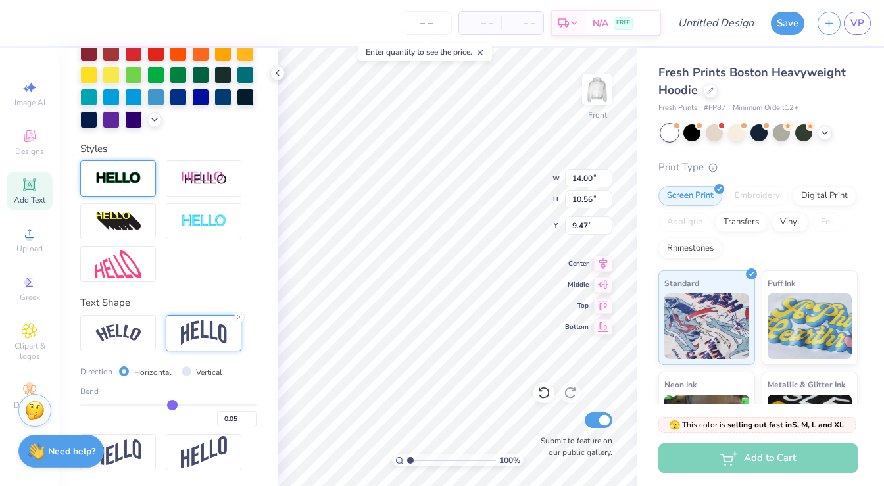
type input "0.06"
type input "0.07"
drag, startPoint x: 154, startPoint y: 403, endPoint x: 174, endPoint y: 404, distance: 19.7
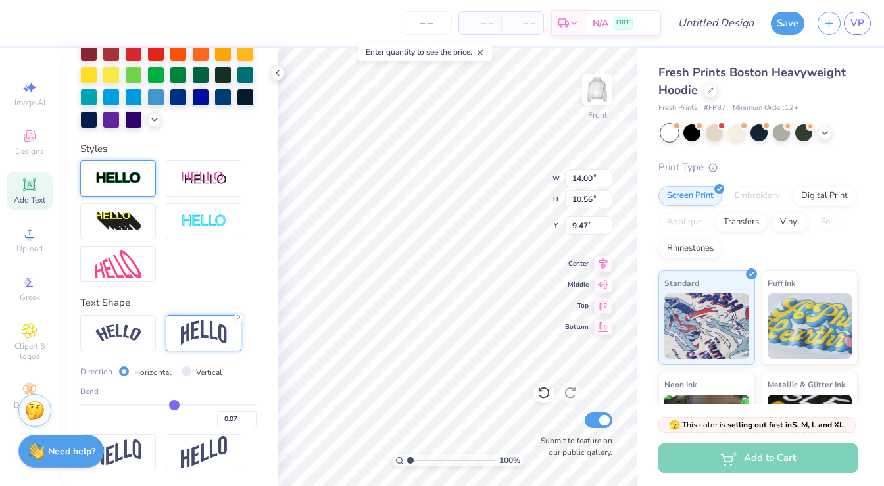
type input "0.07"
click at [174, 404] on input "range" at bounding box center [168, 405] width 176 height 2
type input "10.05"
type input "9.73"
type input "0.08"
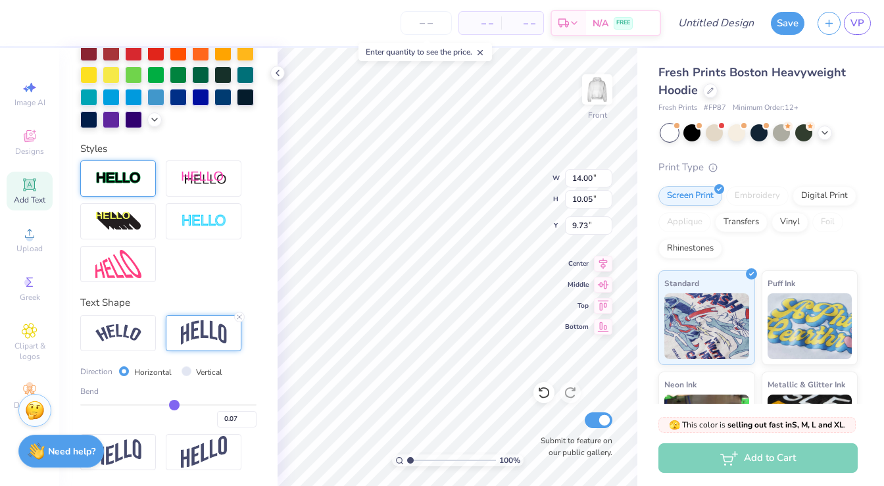
type input "0.08"
type input "0.1"
type input "0.10"
type input "0.11"
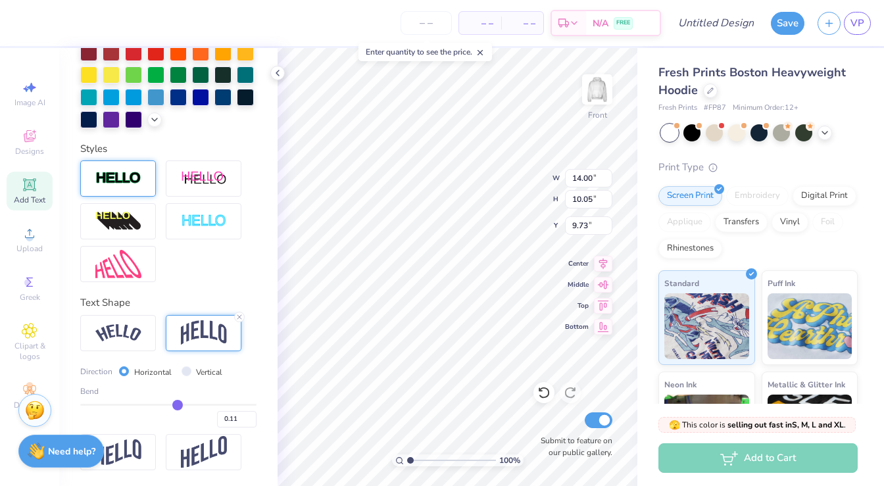
type input "0.13"
type input "0.14"
type input "0.15"
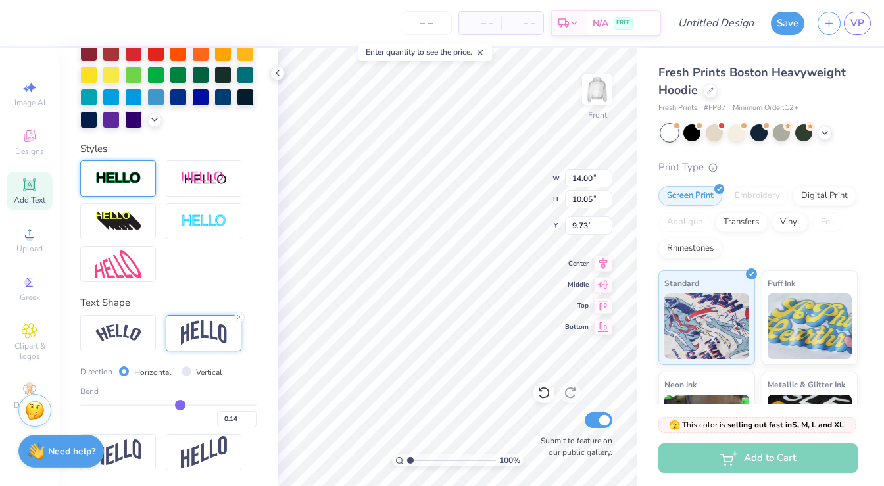
type input "0.15"
type input "0.16"
type input "0.17"
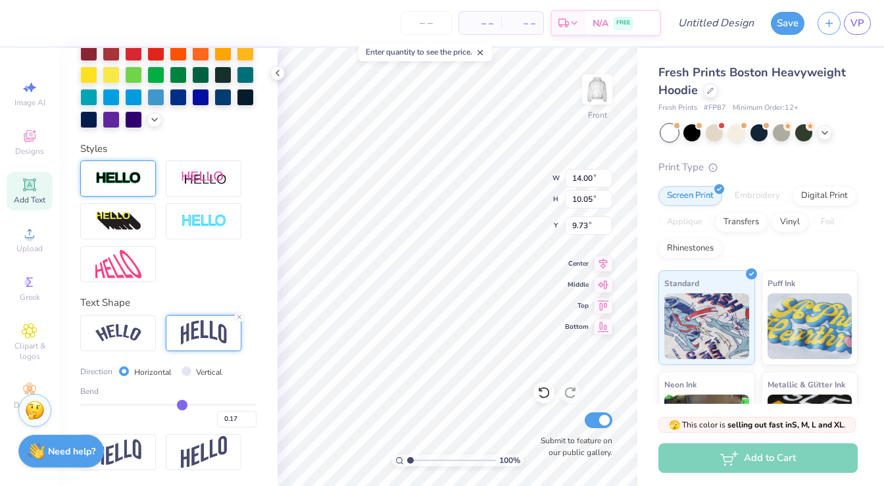
type input "0.18"
type input "0.19"
type input "0.2"
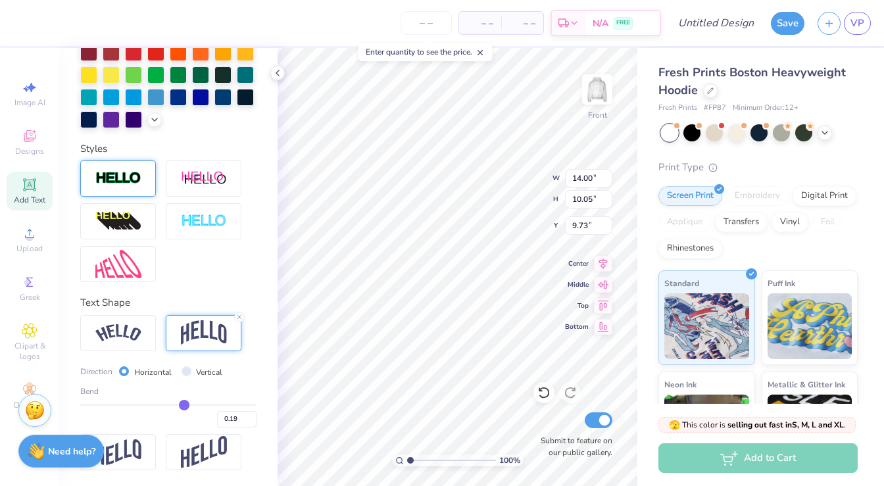
type input "0.20"
type input "0.21"
drag, startPoint x: 174, startPoint y: 404, endPoint x: 186, endPoint y: 404, distance: 11.8
type input "0.21"
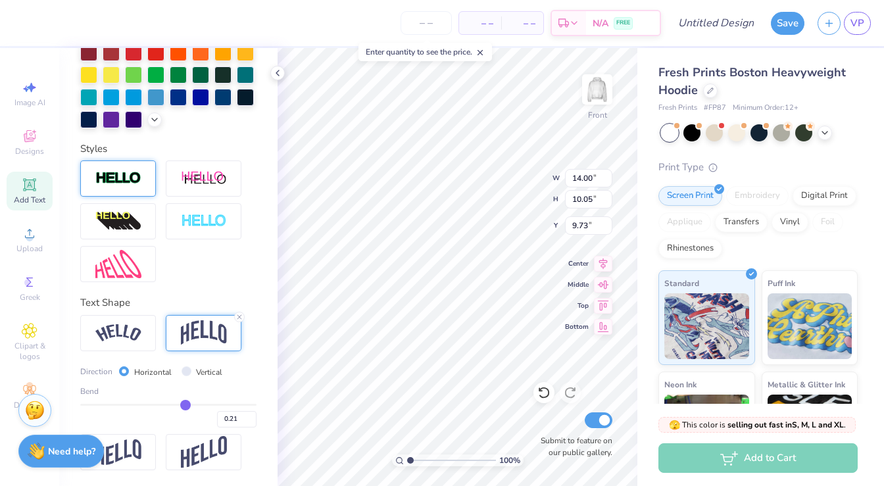
click at [186, 404] on input "range" at bounding box center [168, 405] width 176 height 2
type input "10.72"
type input "9.39"
click at [124, 328] on img at bounding box center [118, 333] width 46 height 18
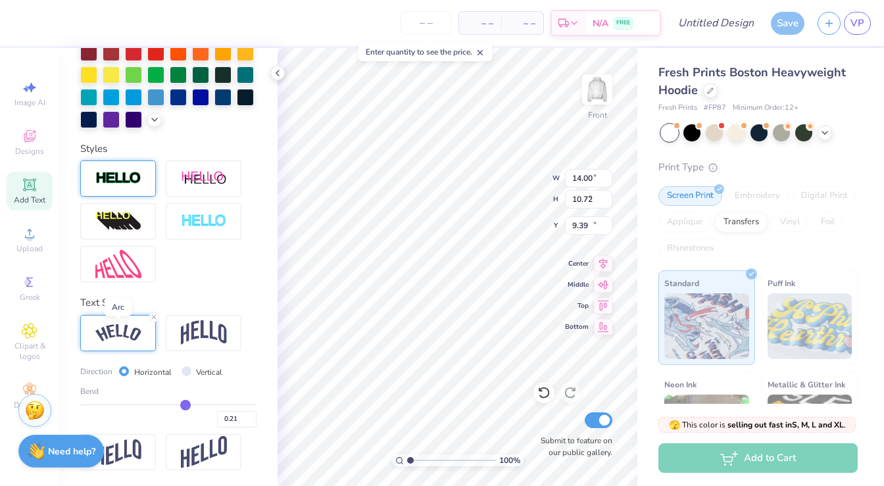
type input "18.36"
type input "9.13"
type input "10.18"
click at [155, 316] on icon at bounding box center [154, 317] width 8 height 8
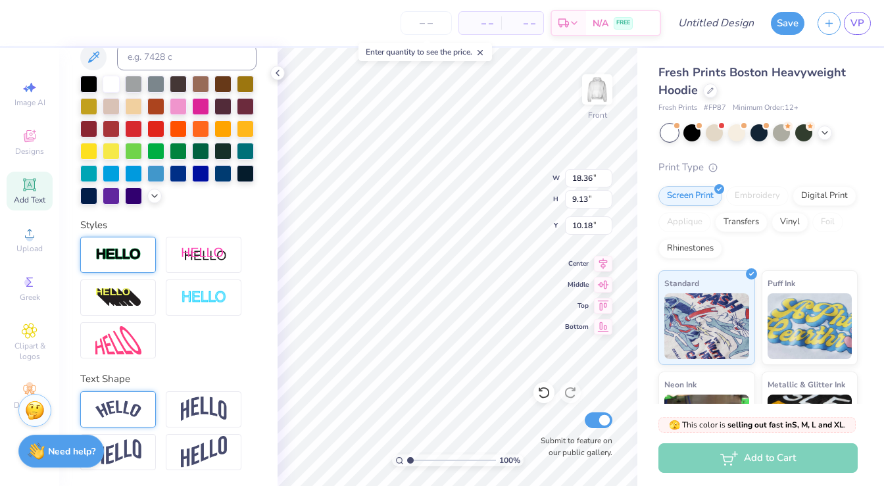
type input "12.73"
type input "8.88"
type input "10.31"
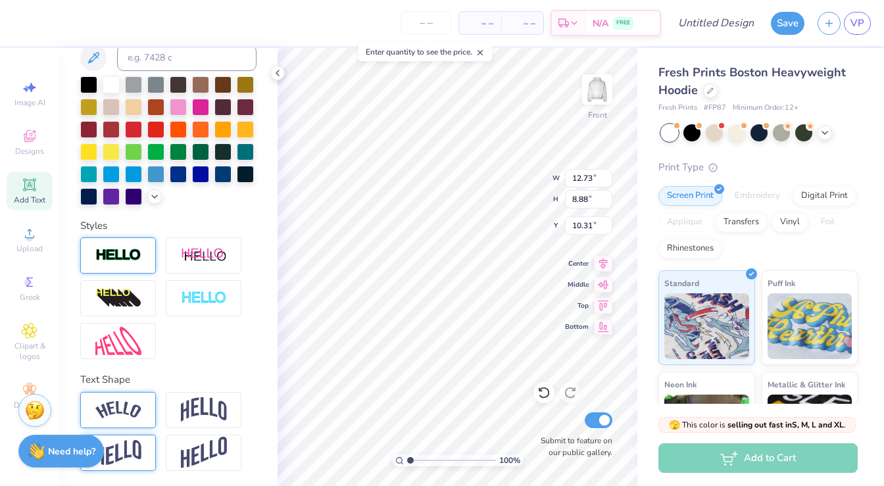
click at [136, 460] on img at bounding box center [118, 453] width 46 height 26
type input "13.21"
type input "8.14"
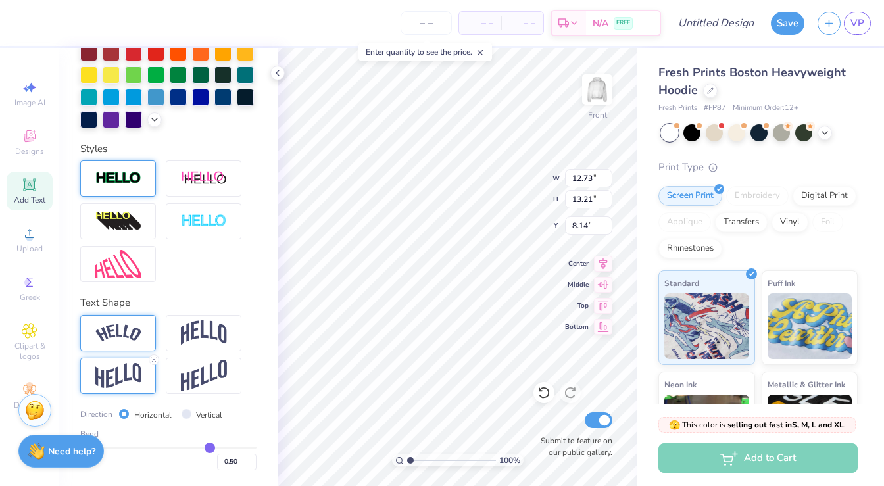
type input "0.48"
type input "0.47"
type input "0.45"
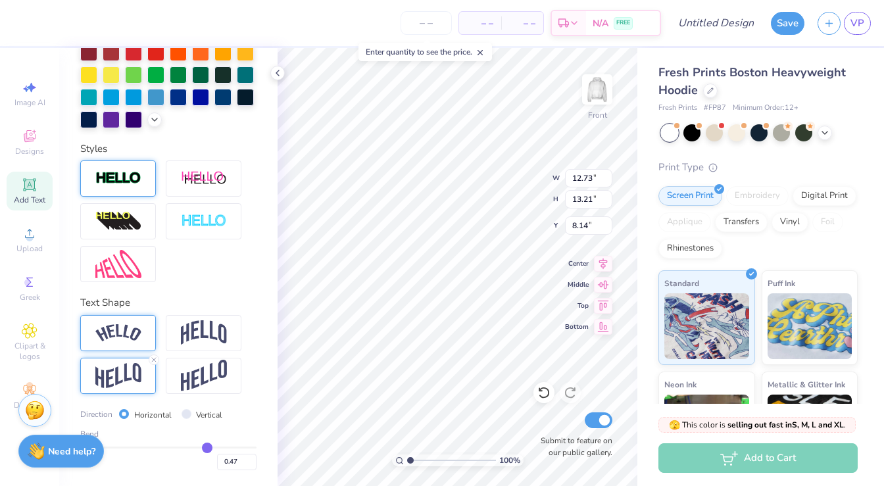
type input "0.45"
type input "0.42"
type input "0.4"
type input "0.40"
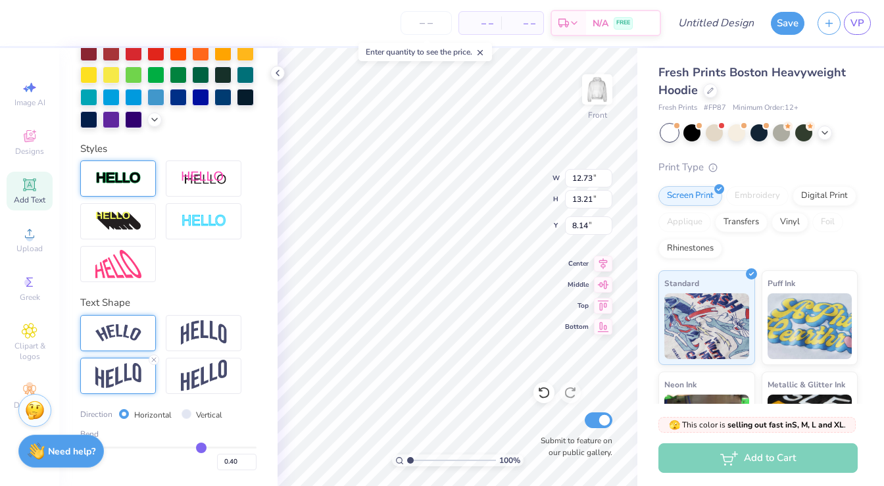
type input "0.38"
type input "0.36"
type input "0.35"
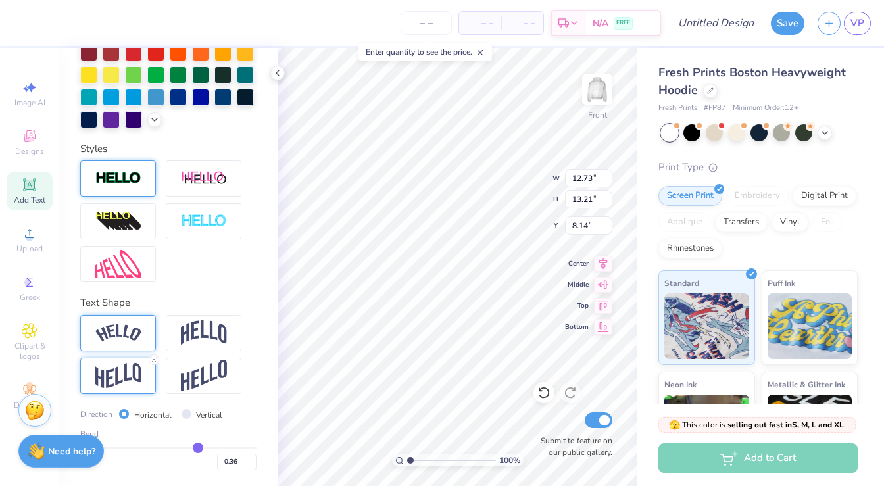
type input "0.35"
type input "0.34"
type input "0.33"
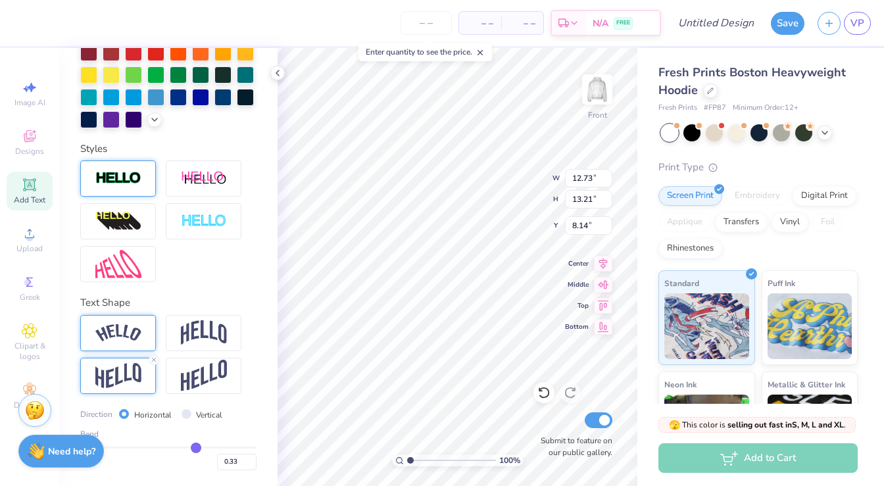
type input "0.32"
type input "0.31"
drag, startPoint x: 208, startPoint y: 445, endPoint x: 180, endPoint y: 445, distance: 28.3
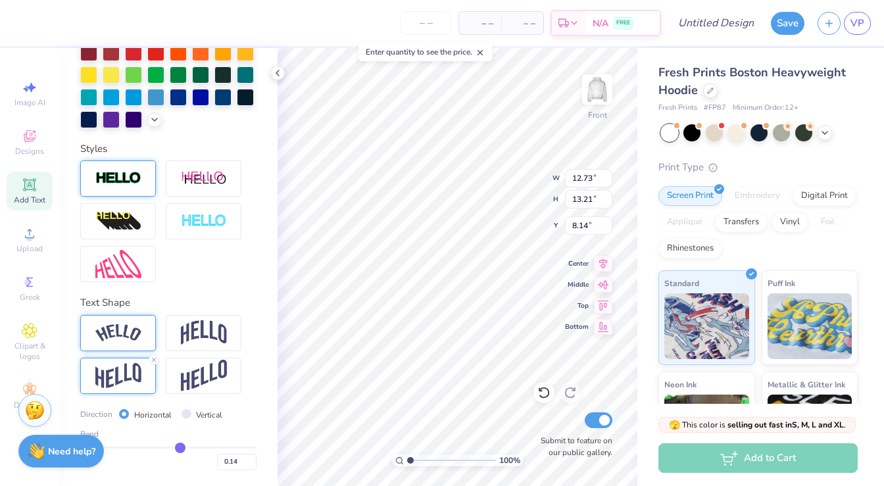
click at [180, 447] on input "range" at bounding box center [168, 448] width 176 height 2
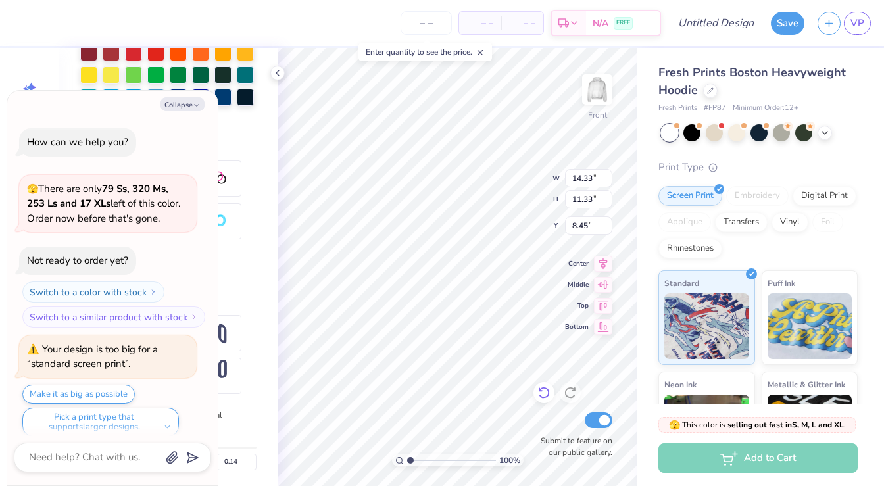
scroll to position [11, 0]
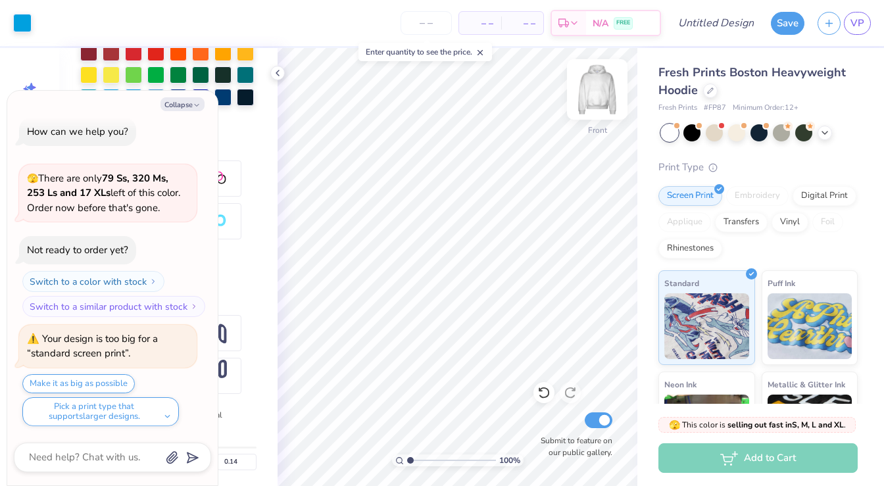
click at [598, 92] on img at bounding box center [597, 89] width 53 height 53
click at [193, 103] on icon "button" at bounding box center [197, 105] width 8 height 8
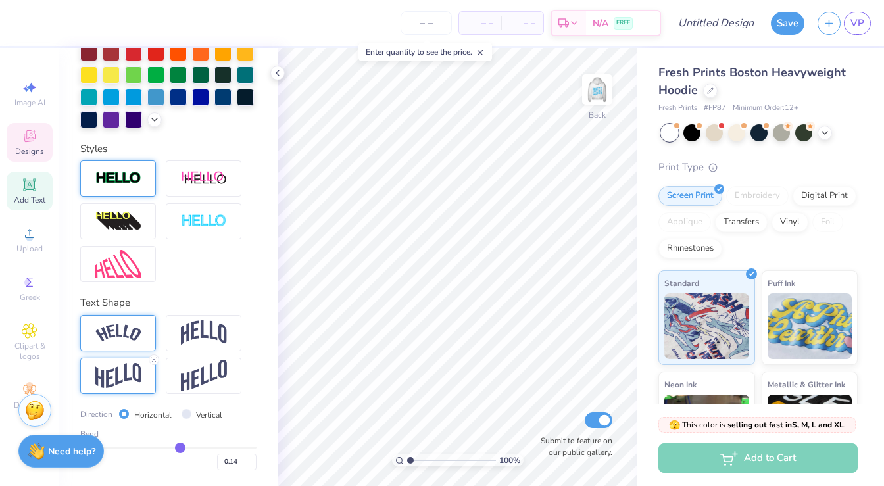
click at [35, 136] on icon at bounding box center [30, 136] width 12 height 12
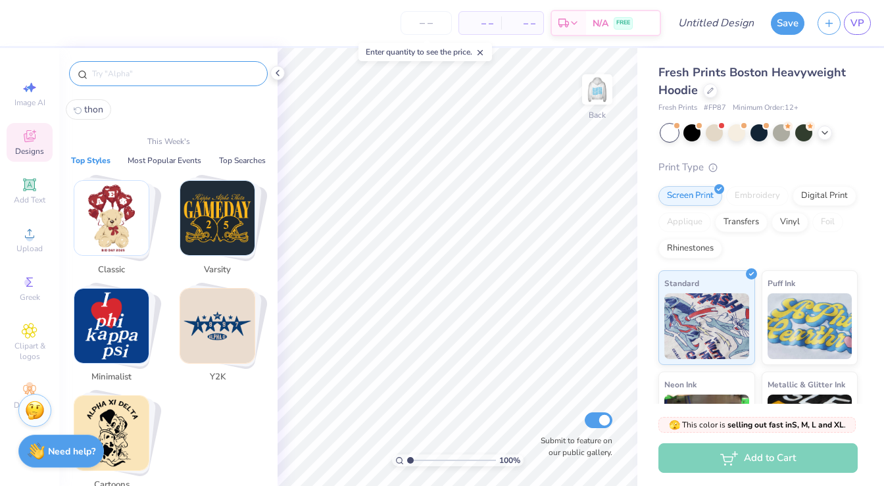
click at [157, 75] on input "text" at bounding box center [175, 73] width 168 height 13
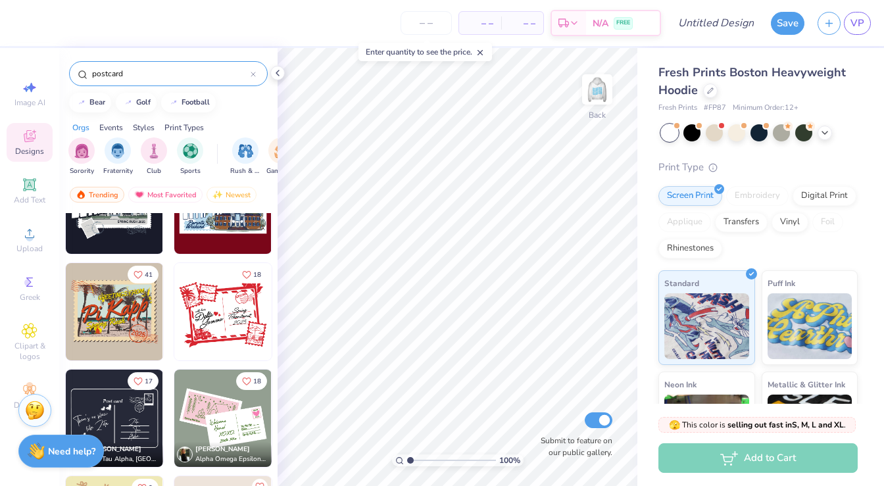
scroll to position [0, 0]
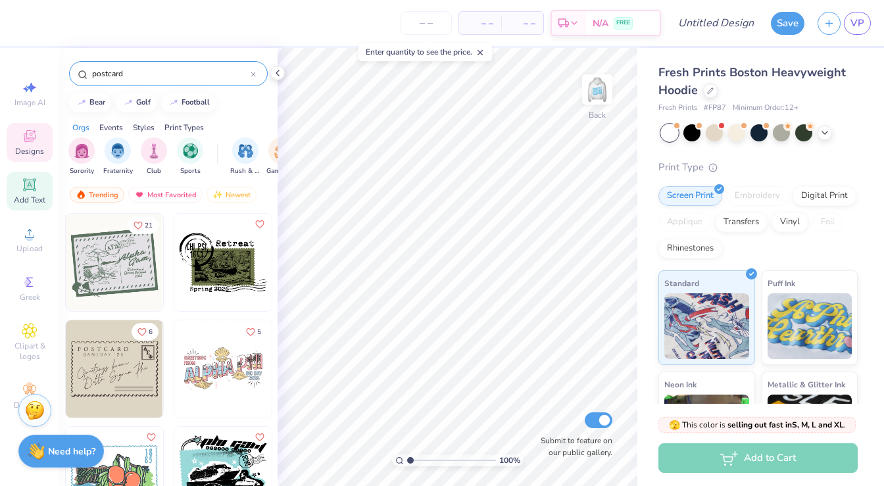
click at [24, 186] on icon at bounding box center [29, 184] width 12 height 12
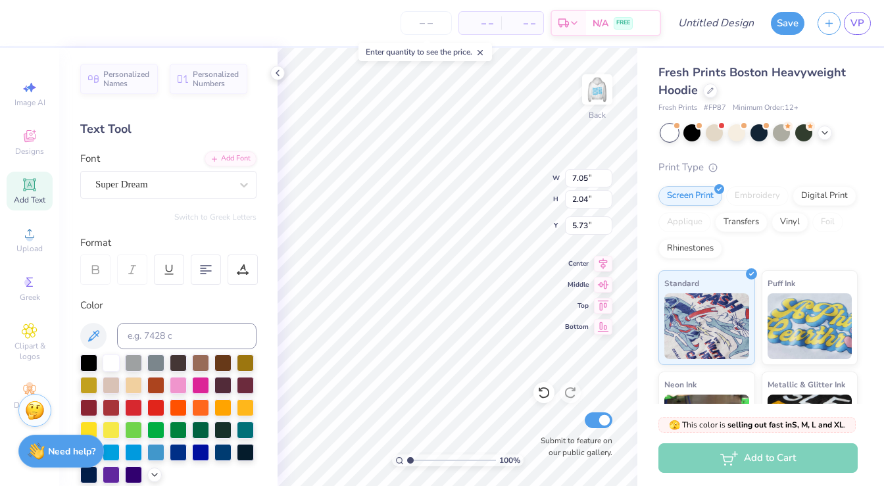
scroll to position [1, 3]
click at [207, 271] on icon at bounding box center [206, 270] width 12 height 12
click at [134, 455] on div at bounding box center [133, 451] width 17 height 17
click at [19, 134] on div "Designs" at bounding box center [30, 142] width 46 height 39
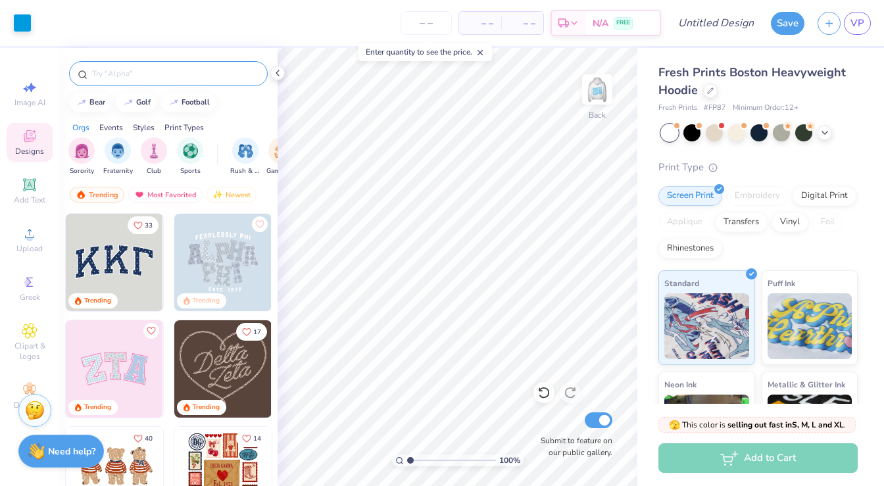
click at [162, 82] on div at bounding box center [168, 73] width 199 height 25
click at [157, 80] on input "text" at bounding box center [175, 73] width 168 height 13
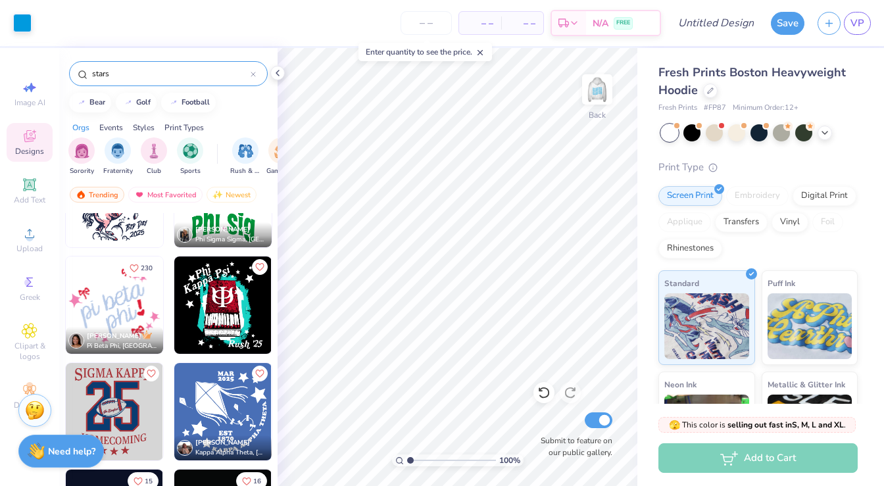
scroll to position [0, 0]
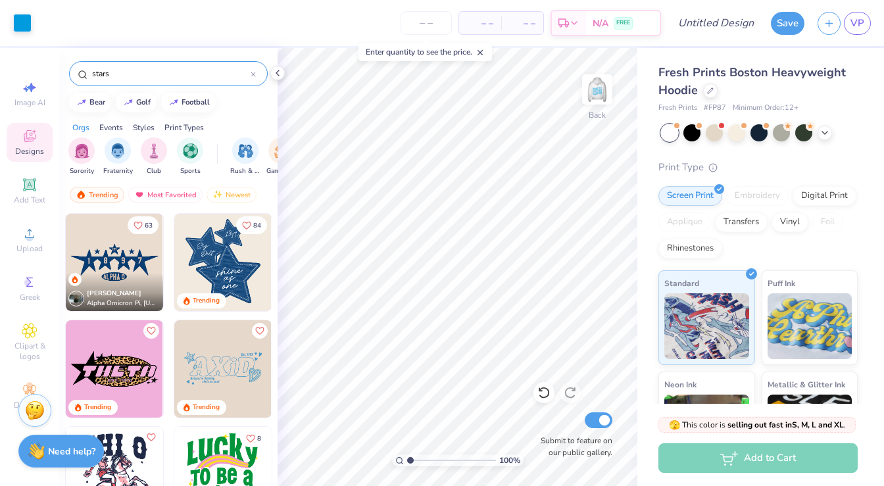
click at [122, 274] on div "Sophia Donovan Alpha Omicron Pi, Texas A&M University" at bounding box center [114, 292] width 97 height 38
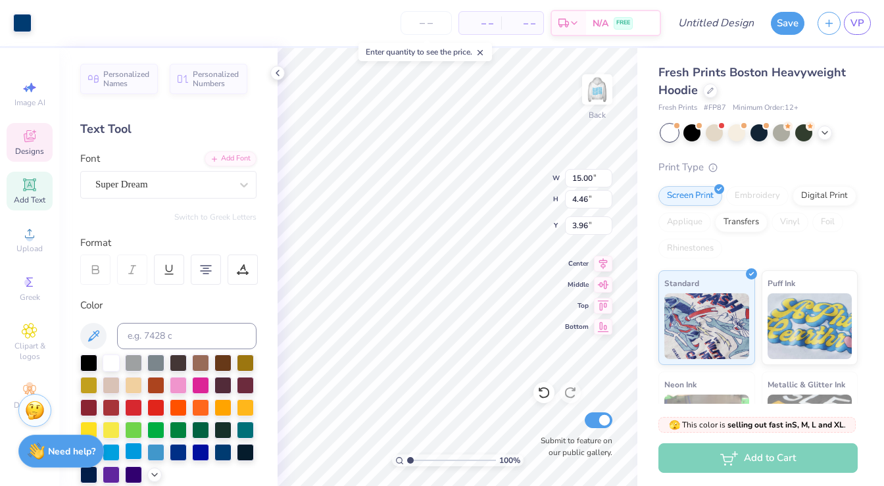
click at [134, 447] on div at bounding box center [133, 451] width 17 height 17
click at [545, 391] on icon at bounding box center [543, 392] width 13 height 13
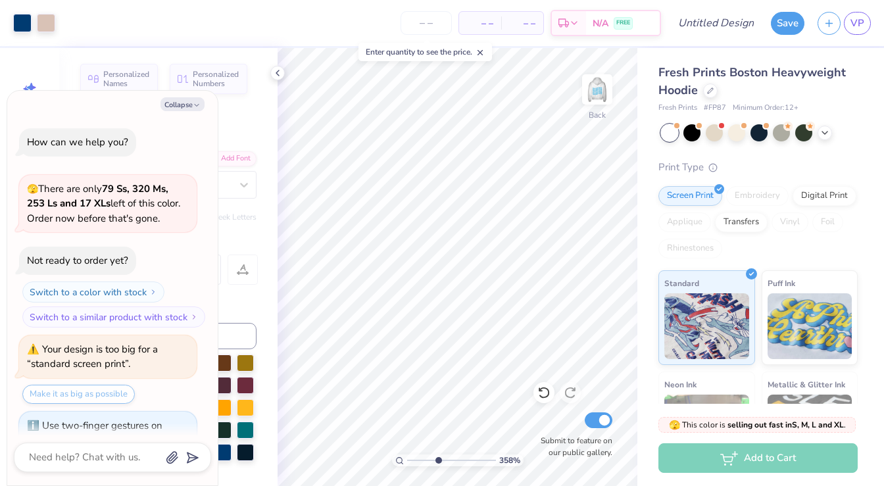
scroll to position [58, 0]
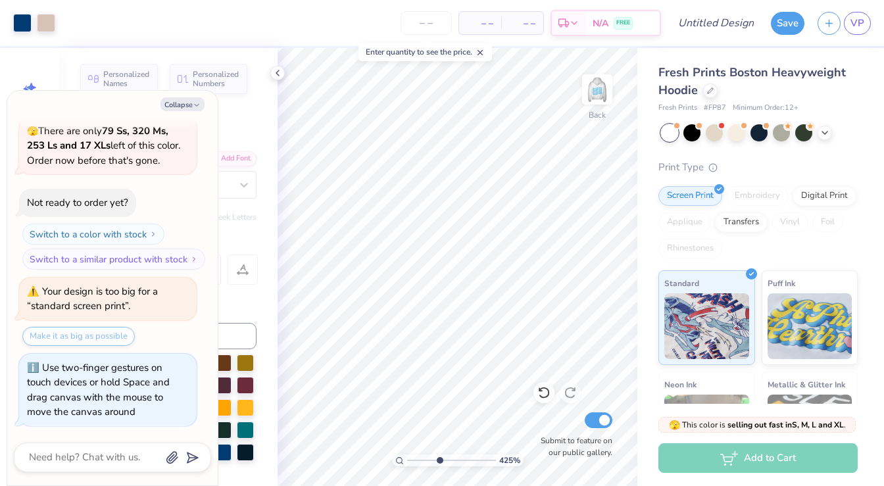
drag, startPoint x: 411, startPoint y: 460, endPoint x: 439, endPoint y: 461, distance: 27.7
click at [439, 461] on input "range" at bounding box center [451, 461] width 89 height 12
click at [198, 101] on button "Collapse" at bounding box center [183, 104] width 44 height 14
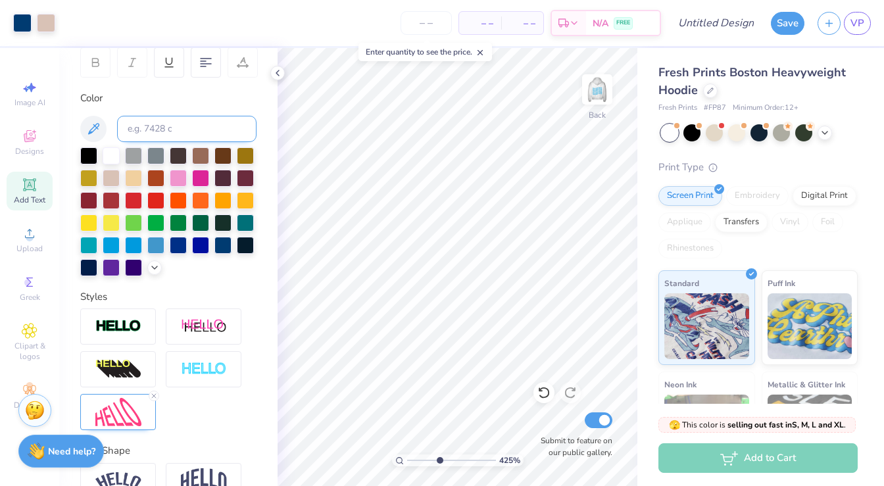
scroll to position [278, 0]
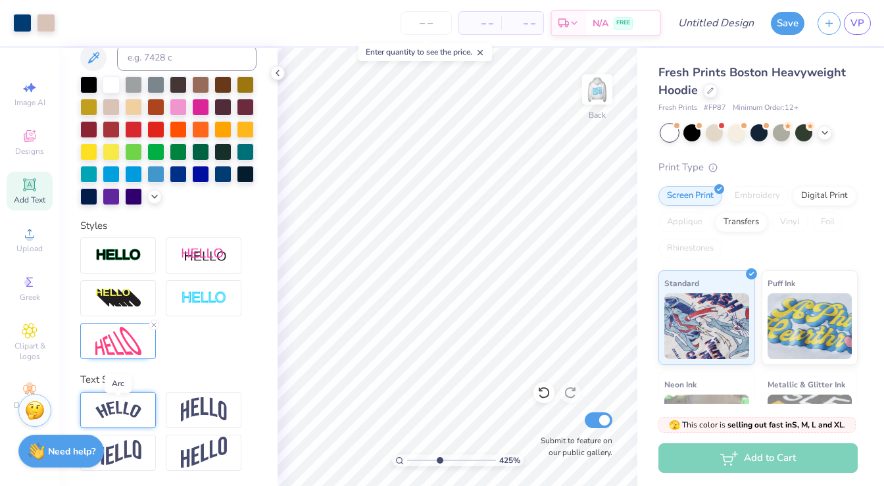
click at [122, 409] on img at bounding box center [118, 410] width 46 height 18
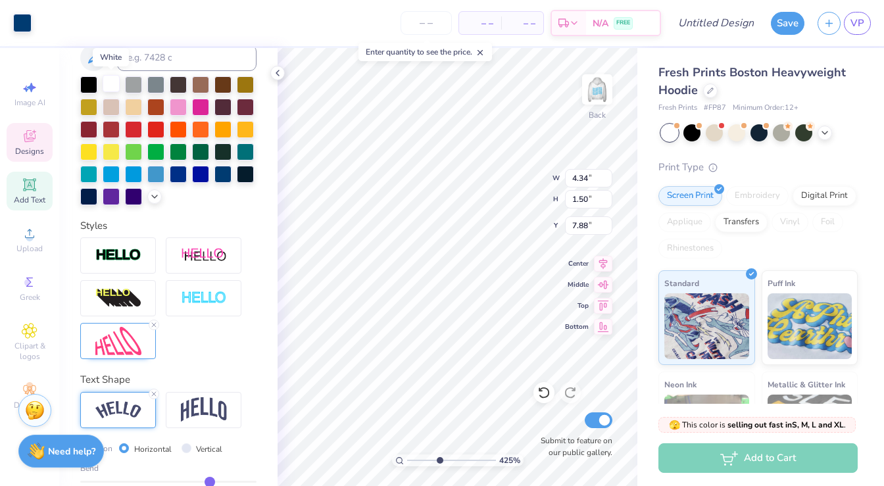
click at [109, 81] on div at bounding box center [111, 83] width 17 height 17
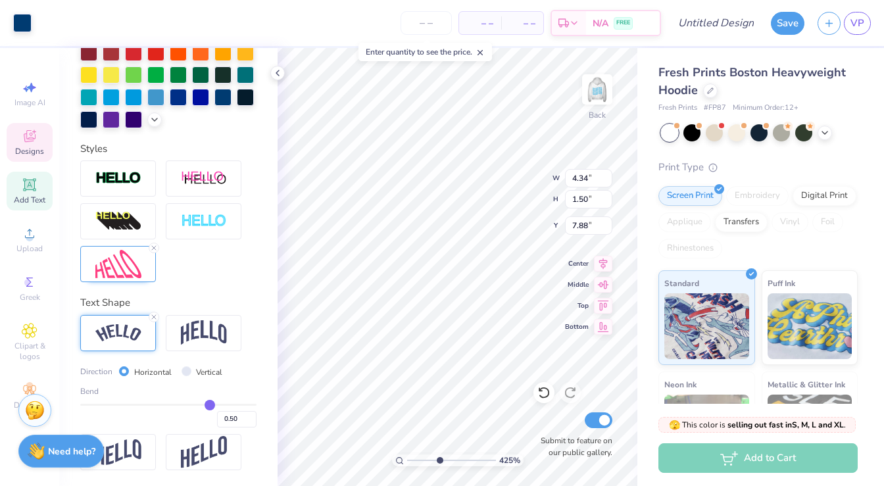
scroll to position [355, 0]
click at [607, 302] on icon at bounding box center [603, 304] width 18 height 16
click at [539, 391] on icon at bounding box center [543, 392] width 13 height 13
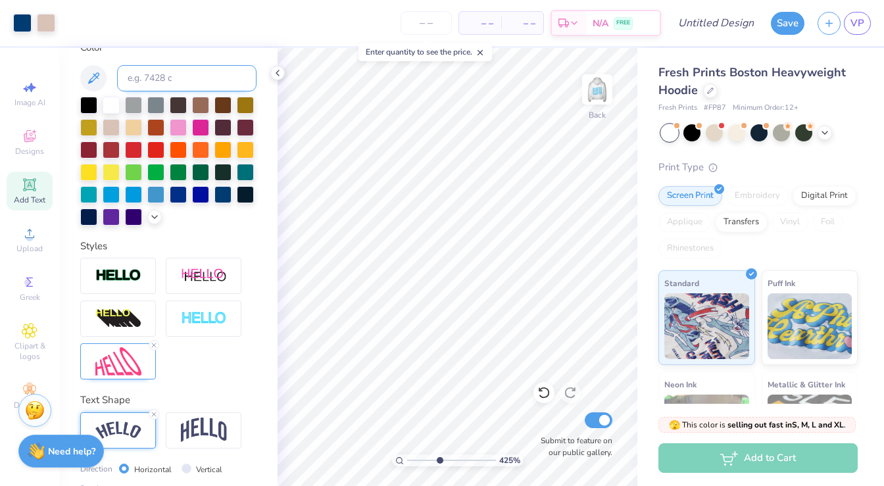
scroll to position [355, 0]
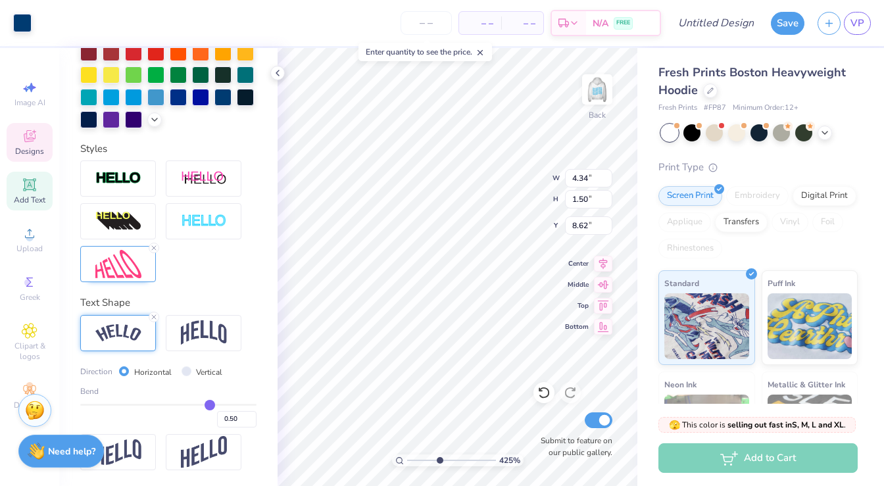
click at [27, 188] on icon at bounding box center [29, 185] width 10 height 10
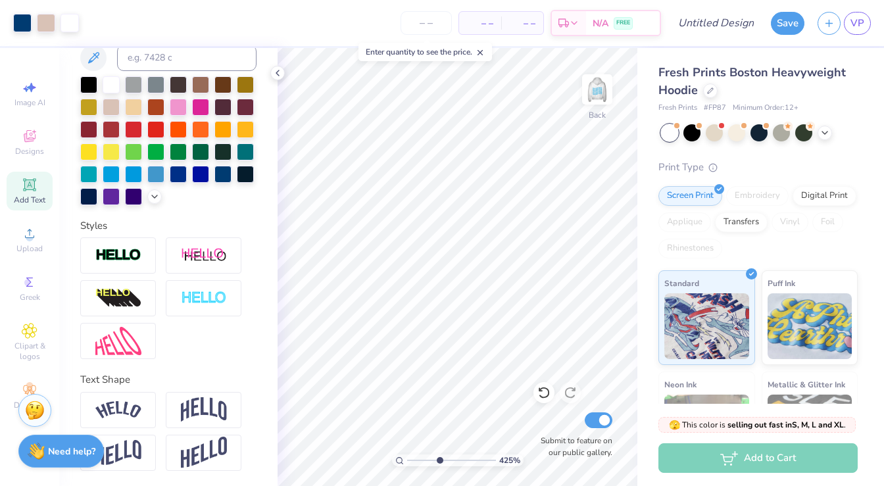
click at [26, 203] on span "Add Text" at bounding box center [30, 200] width 32 height 11
click at [541, 399] on icon at bounding box center [543, 392] width 13 height 13
click at [543, 393] on icon at bounding box center [543, 392] width 13 height 13
click at [32, 185] on icon at bounding box center [29, 185] width 10 height 10
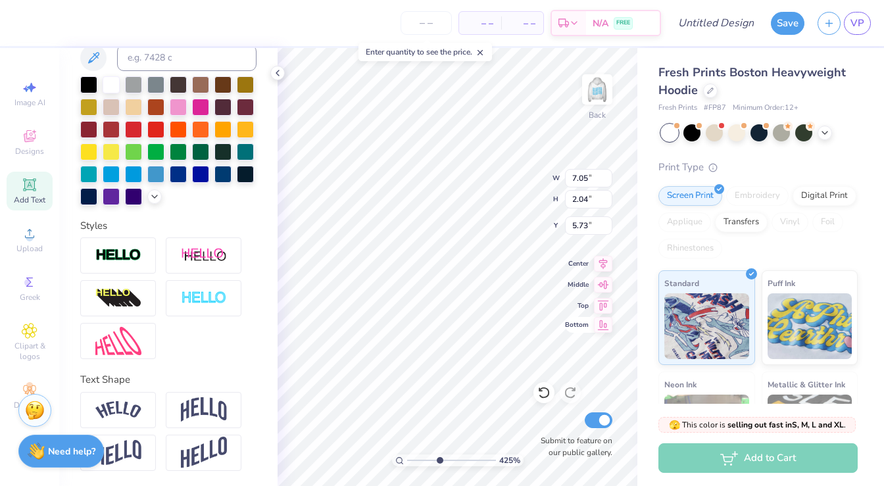
click at [605, 324] on icon at bounding box center [603, 325] width 18 height 16
click at [112, 404] on img at bounding box center [118, 410] width 46 height 18
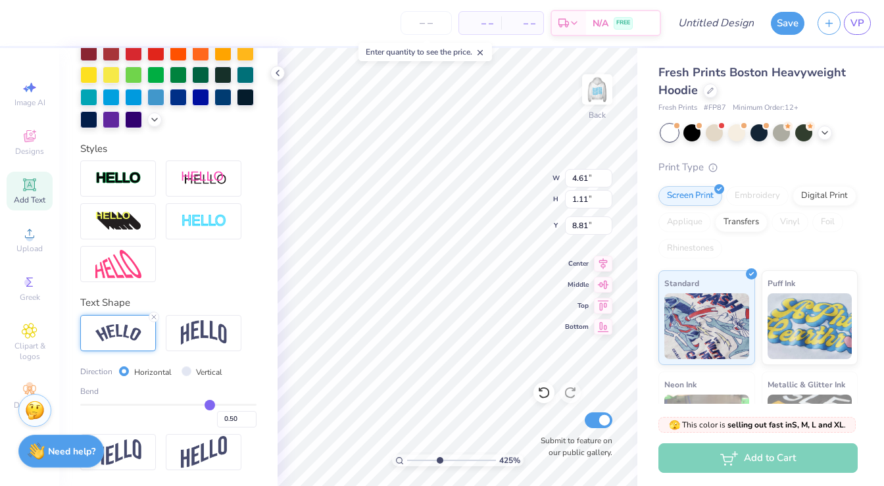
scroll to position [355, 0]
drag, startPoint x: 211, startPoint y: 403, endPoint x: 184, endPoint y: 404, distance: 27.0
click at [184, 405] on input "range" at bounding box center [168, 406] width 176 height 2
drag, startPoint x: 184, startPoint y: 404, endPoint x: 193, endPoint y: 403, distance: 10.0
click at [193, 405] on input "range" at bounding box center [168, 406] width 176 height 2
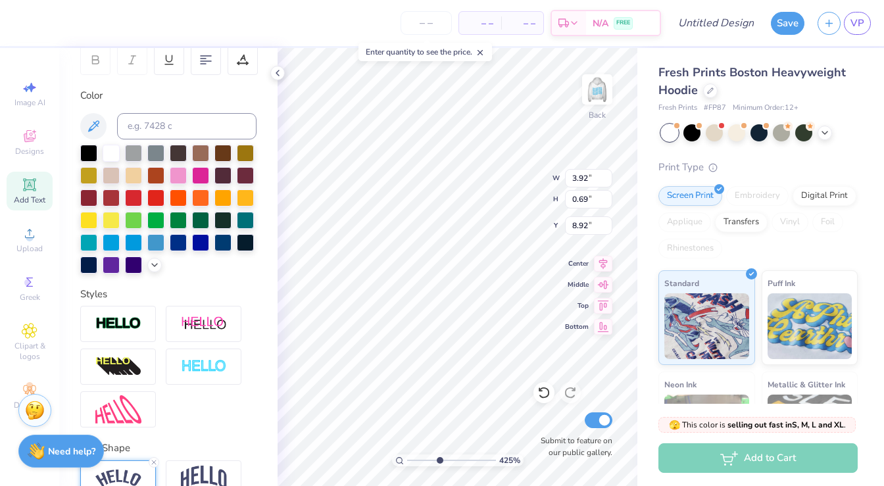
scroll to position [209, 0]
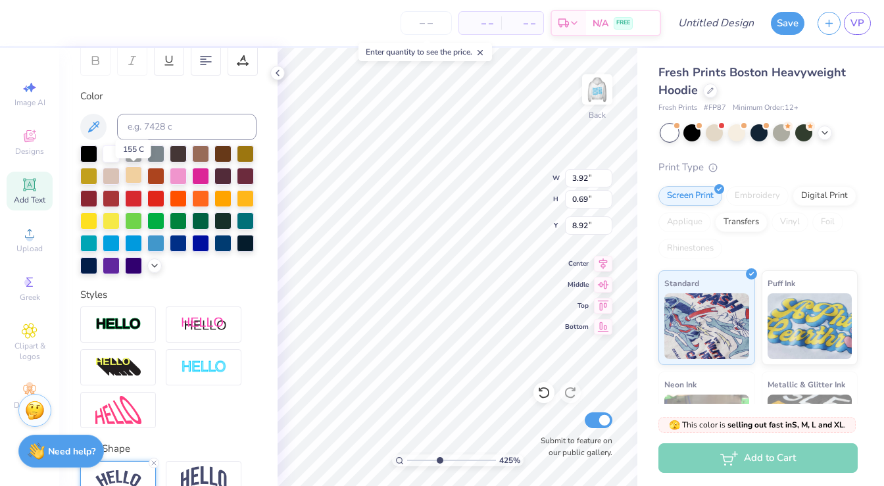
click at [134, 172] on div at bounding box center [133, 174] width 17 height 17
drag, startPoint x: 438, startPoint y: 458, endPoint x: 461, endPoint y: 458, distance: 23.0
click at [461, 458] on input "range" at bounding box center [451, 461] width 89 height 12
click at [574, 228] on div "681 % Back W 3.98 3.98 " H 0.70 0.70 " Y 8.92 8.92 " Center Middle Top Bottom S…" at bounding box center [458, 267] width 360 height 438
click at [92, 126] on icon at bounding box center [93, 126] width 11 height 11
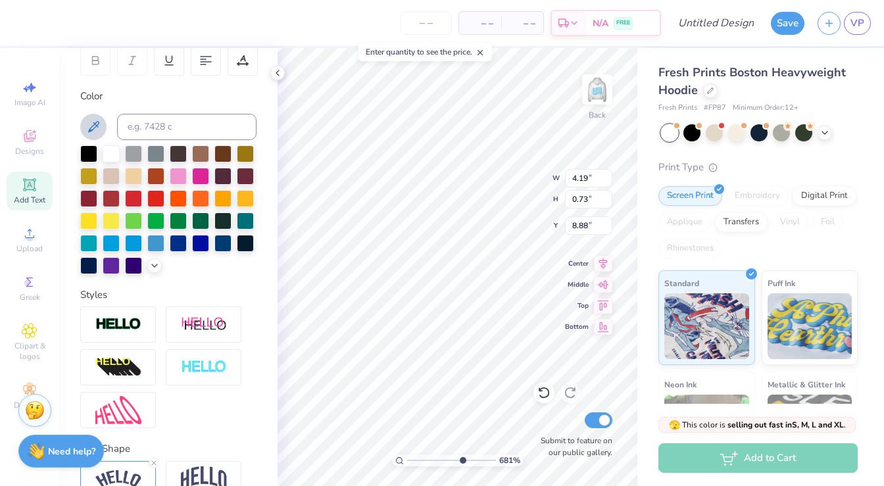
click at [93, 121] on icon at bounding box center [94, 127] width 16 height 16
click at [461, 458] on input "range" at bounding box center [451, 461] width 89 height 12
drag, startPoint x: 461, startPoint y: 459, endPoint x: 413, endPoint y: 459, distance: 48.0
click at [413, 459] on input "range" at bounding box center [451, 461] width 89 height 12
drag, startPoint x: 412, startPoint y: 460, endPoint x: 443, endPoint y: 459, distance: 31.6
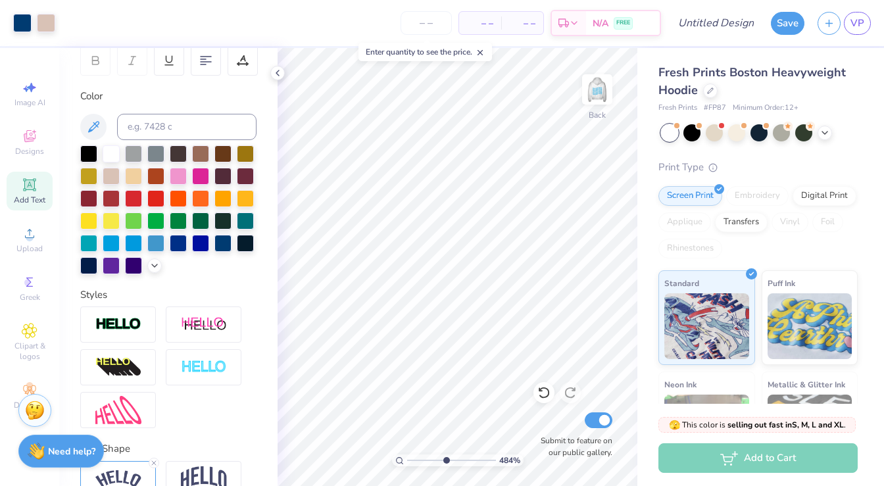
click at [444, 459] on input "range" at bounding box center [451, 461] width 89 height 12
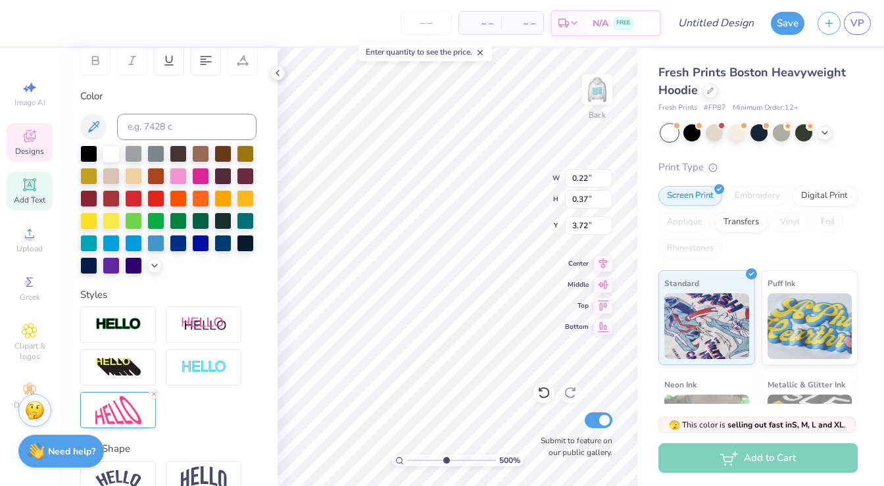
scroll to position [0, 2]
drag, startPoint x: 444, startPoint y: 459, endPoint x: 431, endPoint y: 460, distance: 13.3
click at [431, 460] on input "range" at bounding box center [451, 461] width 89 height 12
click at [155, 395] on line at bounding box center [154, 394] width 4 height 4
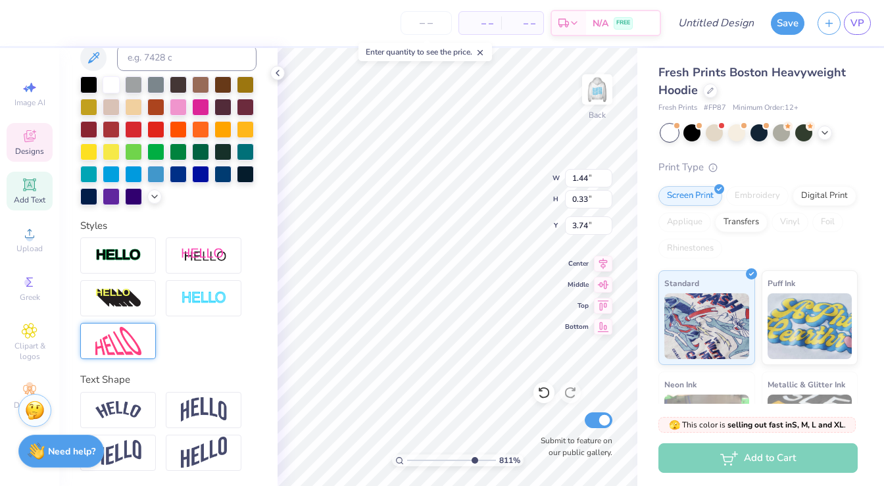
drag, startPoint x: 432, startPoint y: 462, endPoint x: 473, endPoint y: 454, distance: 41.7
click at [473, 455] on input "range" at bounding box center [451, 461] width 89 height 12
click at [407, 447] on div "100 %" at bounding box center [458, 267] width 438 height 438
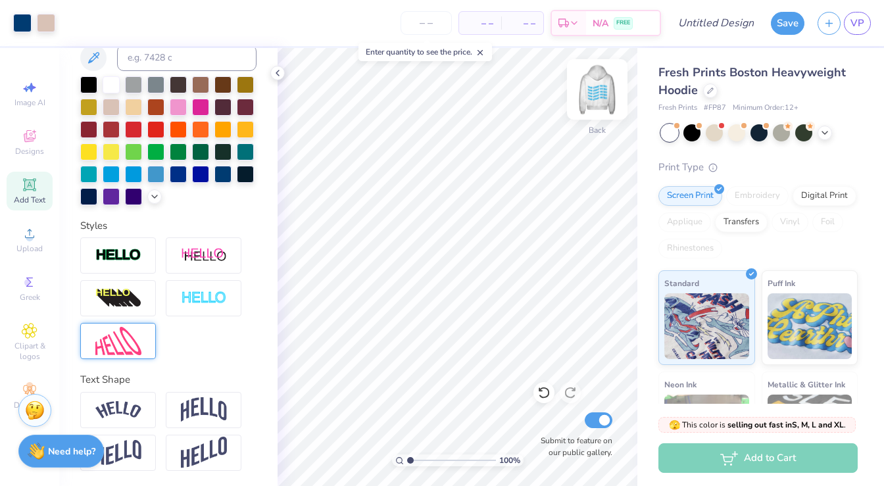
click at [599, 87] on img at bounding box center [597, 89] width 53 height 53
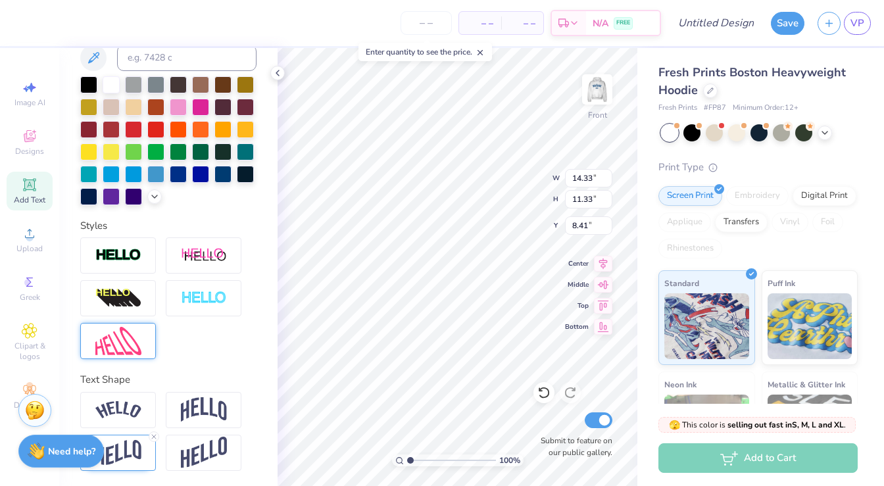
scroll to position [0, 2]
click at [178, 174] on div at bounding box center [178, 172] width 17 height 17
click at [597, 92] on img at bounding box center [597, 89] width 53 height 53
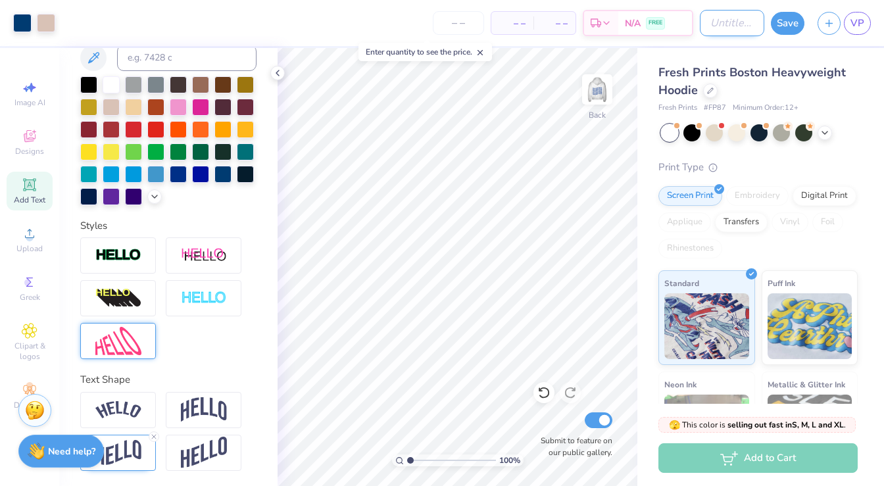
click at [722, 27] on input "Design Title" at bounding box center [732, 23] width 64 height 26
click at [784, 31] on button "Save" at bounding box center [788, 21] width 34 height 23
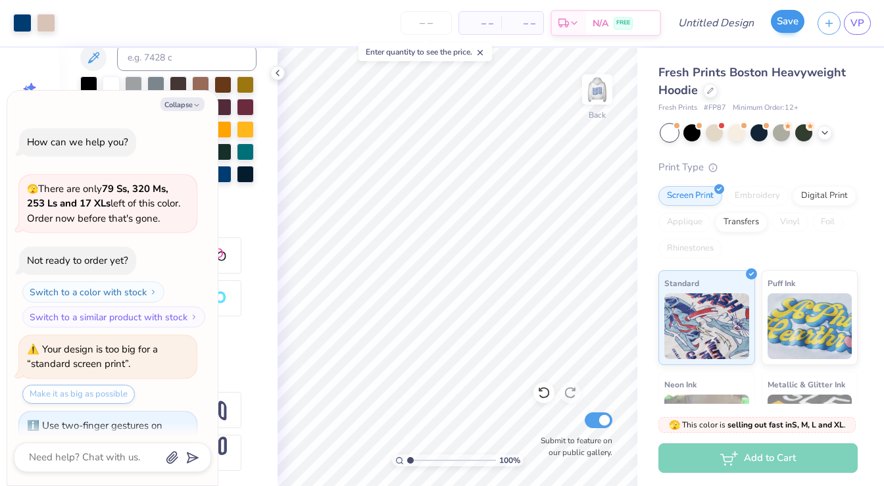
scroll to position [94, 0]
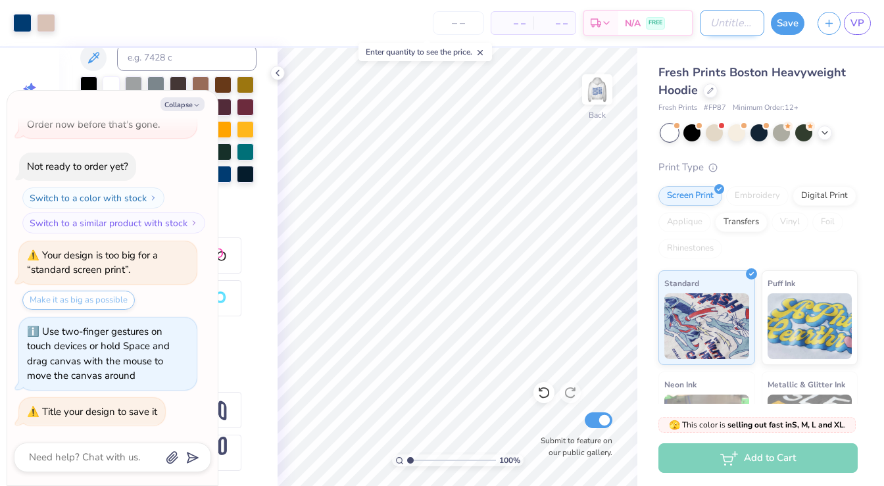
click at [712, 22] on input "Design Title" at bounding box center [732, 23] width 64 height 26
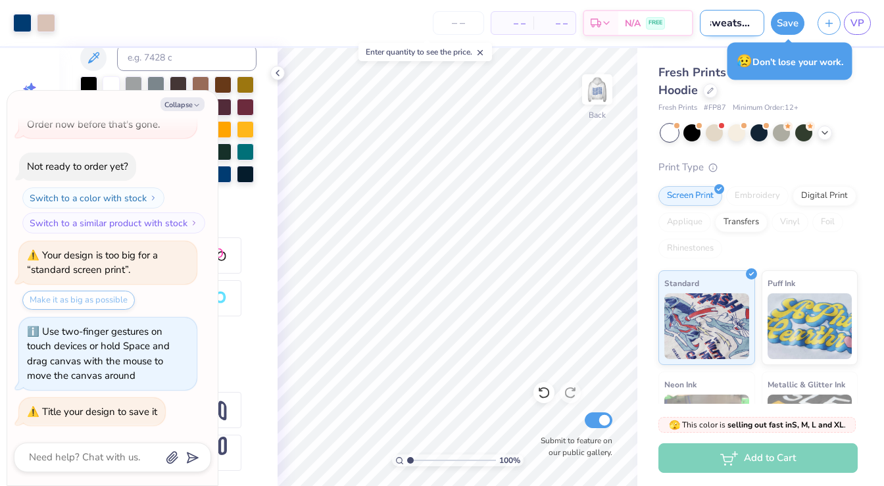
scroll to position [0, 8]
click at [789, 21] on button "Save" at bounding box center [788, 21] width 34 height 23
click at [785, 27] on div "Save" at bounding box center [788, 23] width 34 height 23
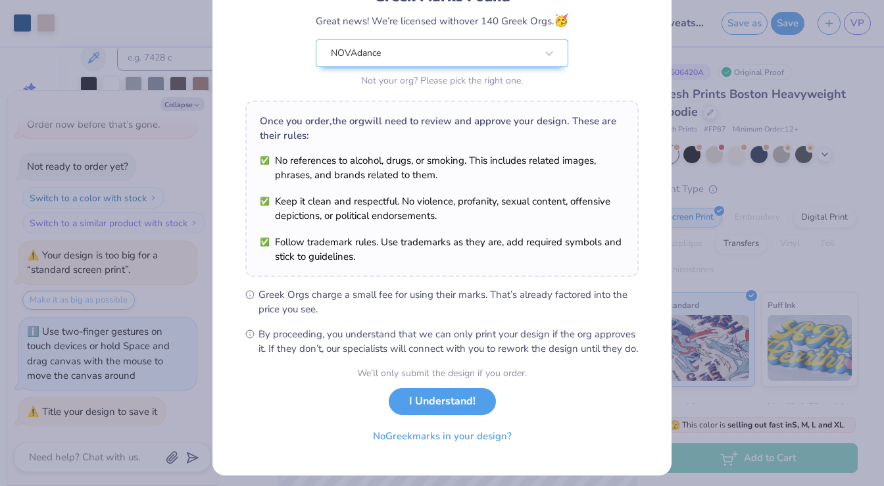
scroll to position [109, 0]
click at [475, 403] on button "I Understand!" at bounding box center [442, 397] width 107 height 27
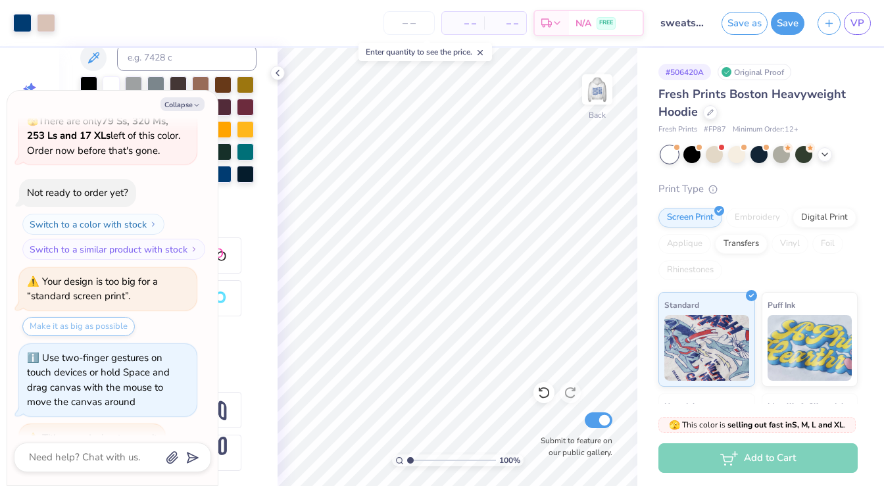
scroll to position [61, 0]
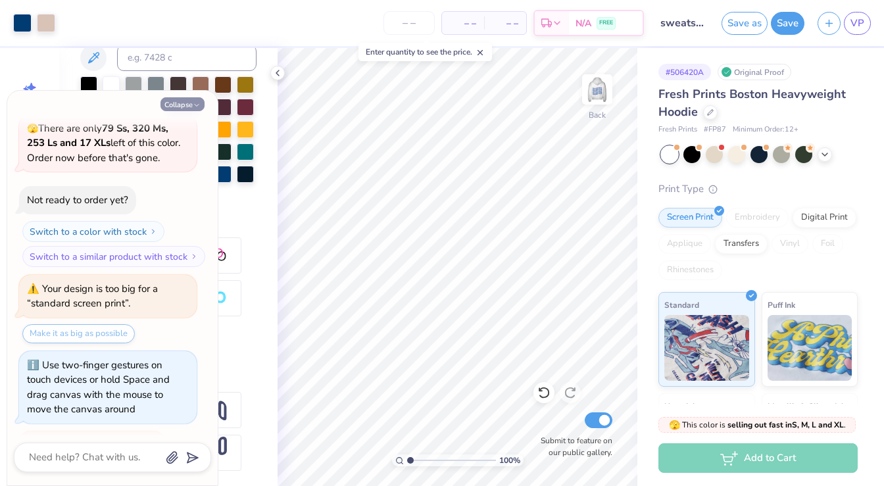
click at [199, 100] on button "Collapse" at bounding box center [183, 104] width 44 height 14
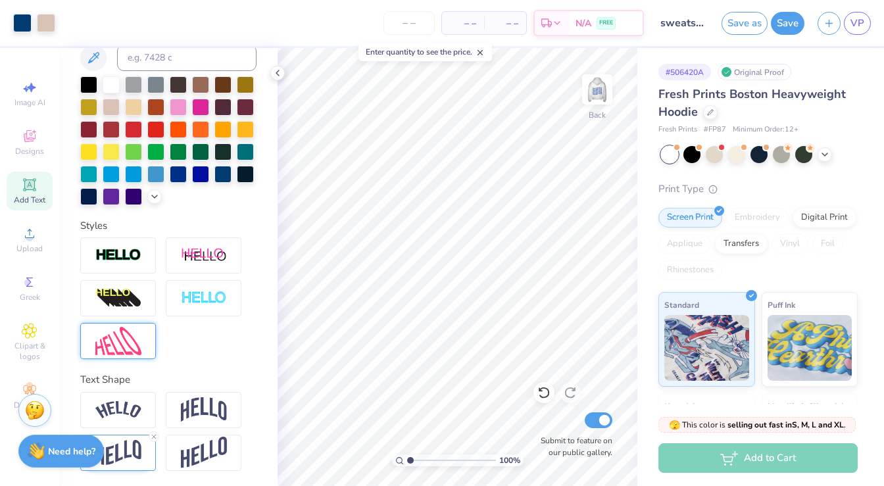
scroll to position [0, 0]
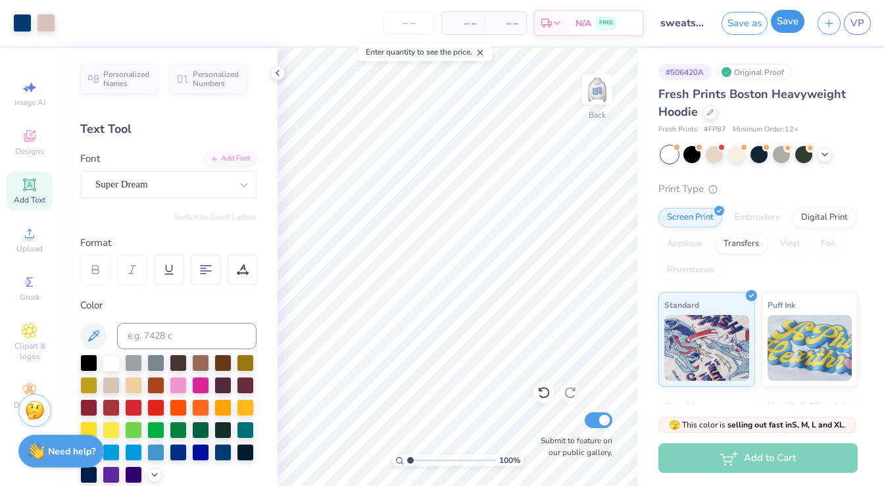
click at [797, 20] on button "Save" at bounding box center [788, 21] width 34 height 23
click at [853, 24] on span "VP" at bounding box center [858, 23] width 14 height 15
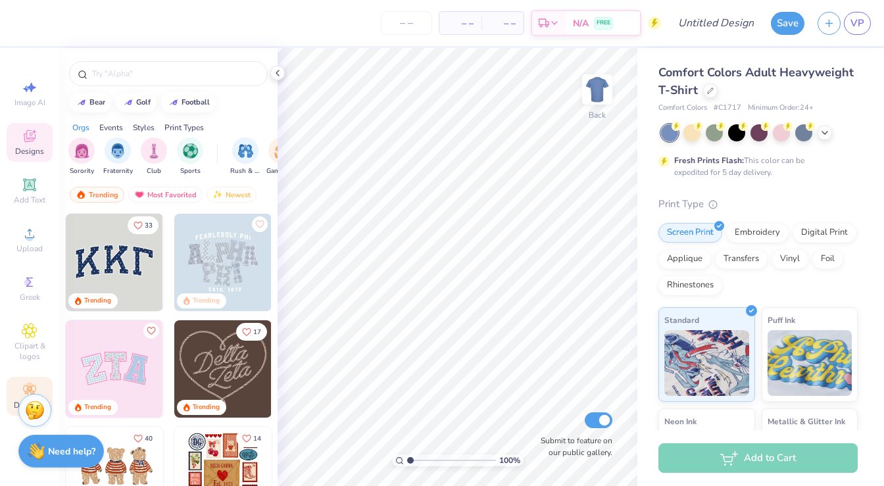
click at [23, 383] on icon at bounding box center [30, 390] width 16 height 16
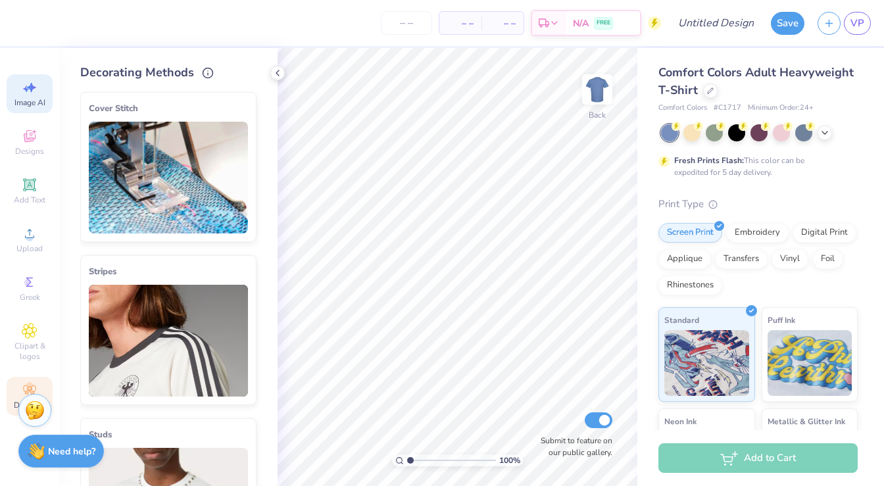
click at [30, 92] on icon at bounding box center [30, 88] width 16 height 16
select select "4"
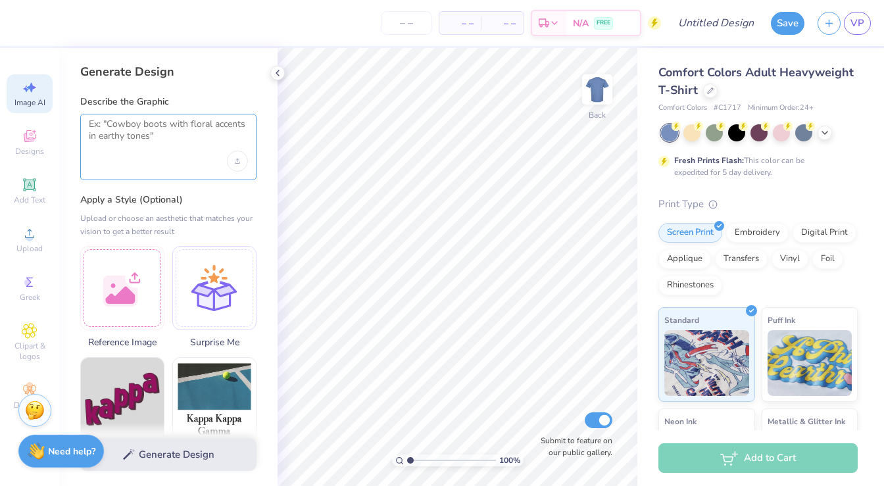
click at [191, 136] on textarea at bounding box center [168, 134] width 159 height 33
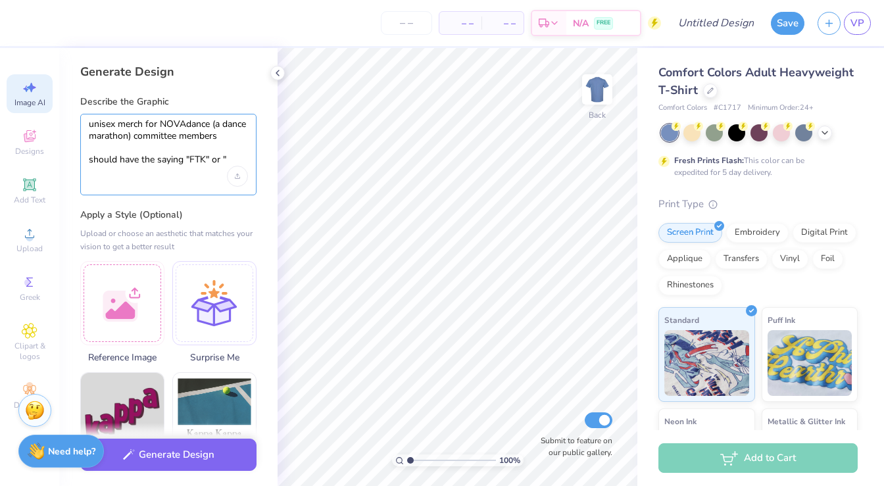
click at [232, 137] on textarea "unisex merch for NOVAdance (a dance marathon) committee members should have the…" at bounding box center [168, 142] width 159 height 48
click at [236, 158] on textarea "unisex merch for NOVAdance (a dance marathon) committee members should have the…" at bounding box center [168, 142] width 159 height 48
click at [117, 124] on textarea "unisex merch for NOVAdance (a dance marathon) committee members should have the…" at bounding box center [168, 142] width 159 height 48
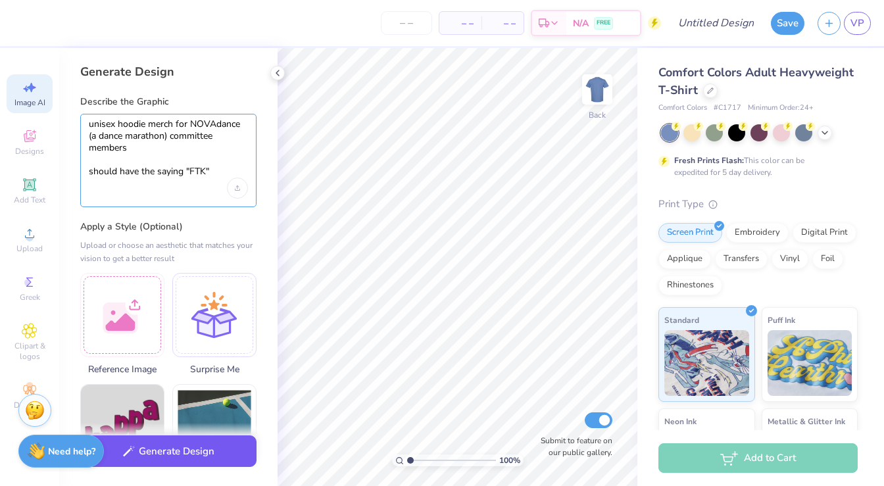
type textarea "unisex hoodie merch for NOVAdance (a dance marathon) committee members should h…"
click at [217, 453] on button "Generate Design" at bounding box center [168, 451] width 176 height 32
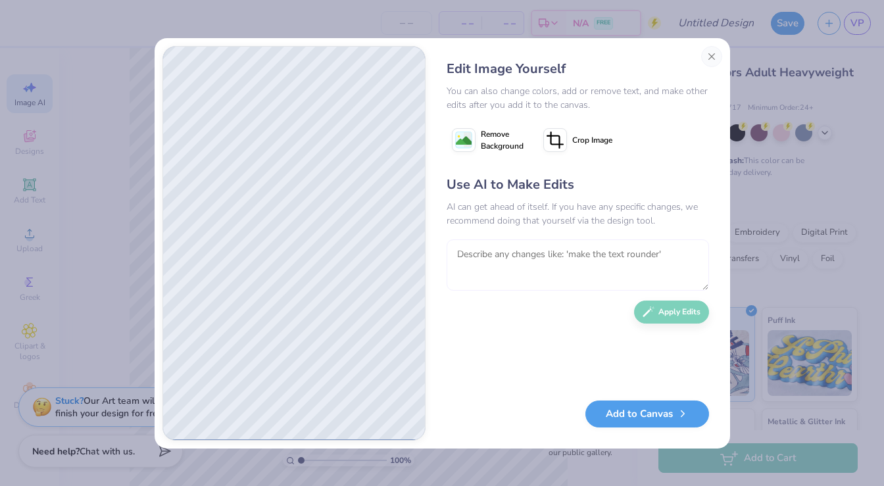
click at [545, 261] on textarea at bounding box center [578, 264] width 262 height 51
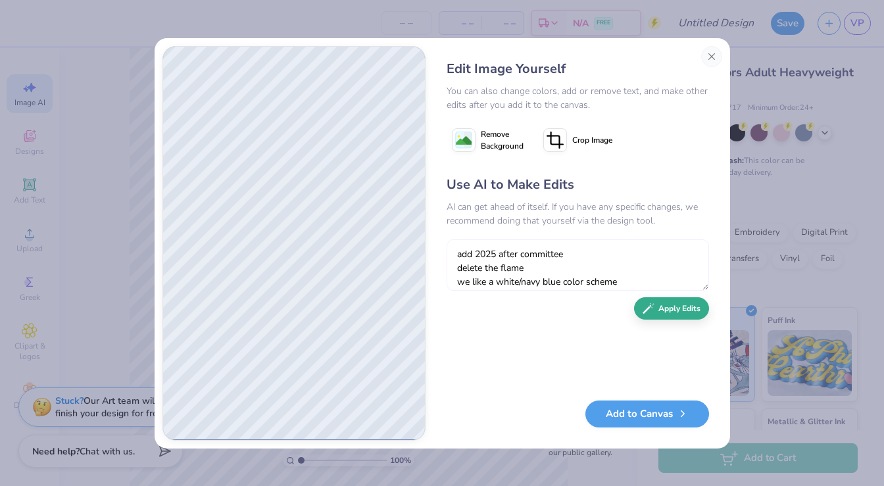
type textarea "add 2025 after committee delete the flame we like a white/navy blue color scheme"
click at [674, 314] on button "Apply Edits" at bounding box center [671, 308] width 75 height 23
